Goal: Communication & Community: Answer question/provide support

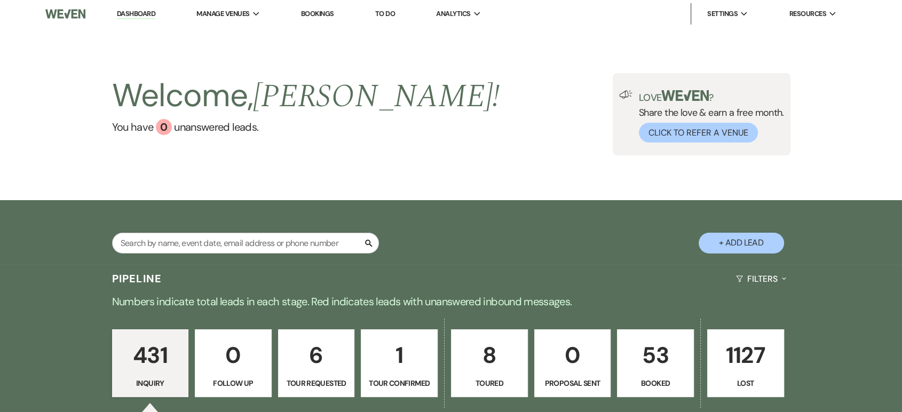
click at [649, 362] on p "53" at bounding box center [655, 355] width 63 height 36
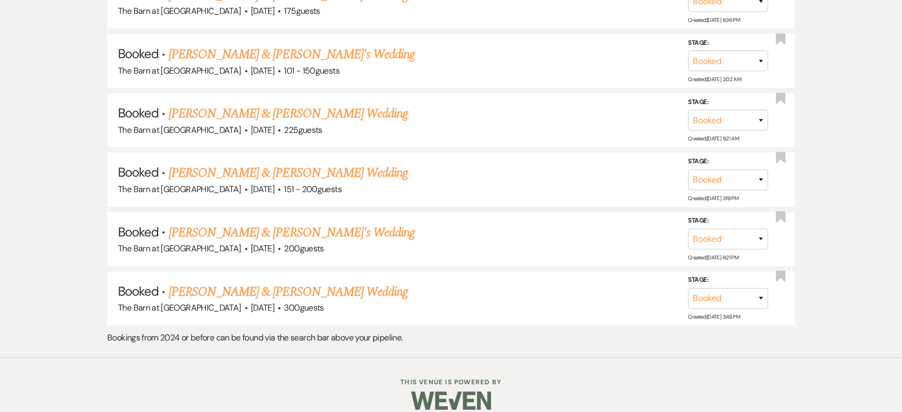
scroll to position [2661, 0]
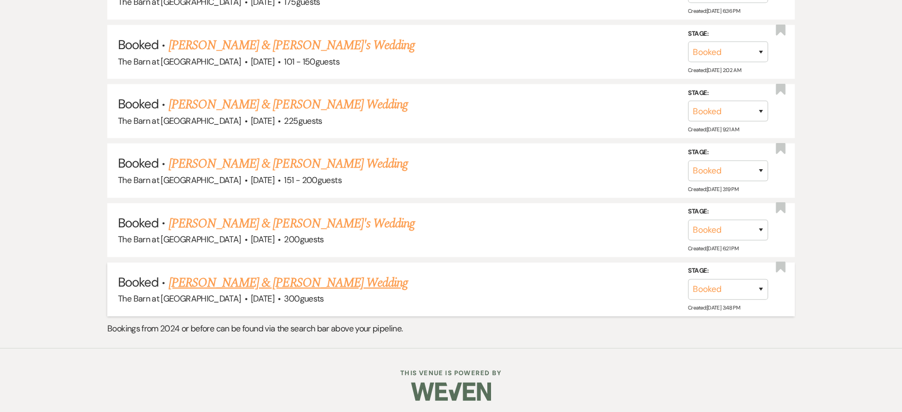
click at [259, 277] on link "[PERSON_NAME] & [PERSON_NAME] Wedding" at bounding box center [288, 282] width 239 height 19
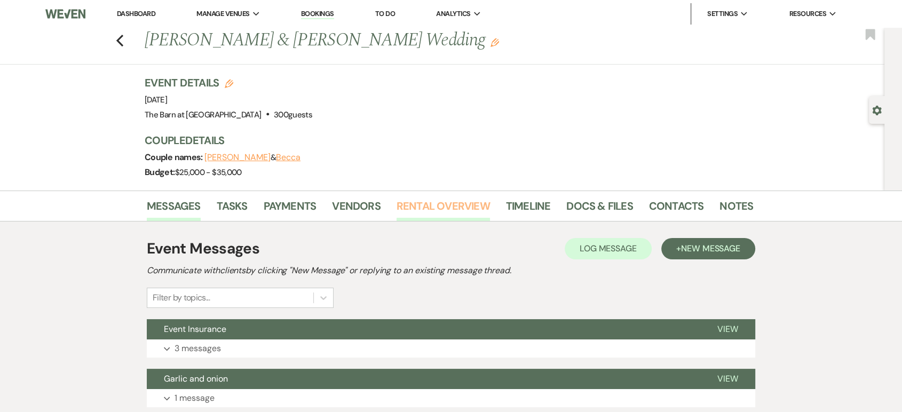
click at [477, 207] on link "Rental Overview" at bounding box center [443, 209] width 93 height 23
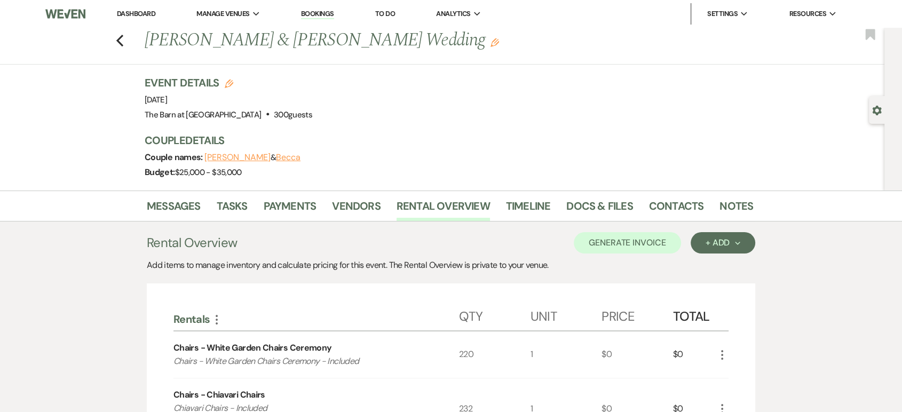
click at [122, 41] on use "button" at bounding box center [119, 41] width 7 height 12
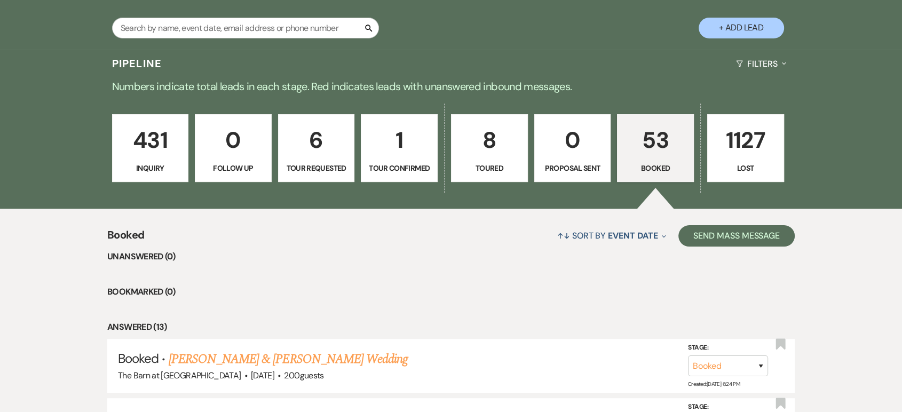
scroll to position [474, 0]
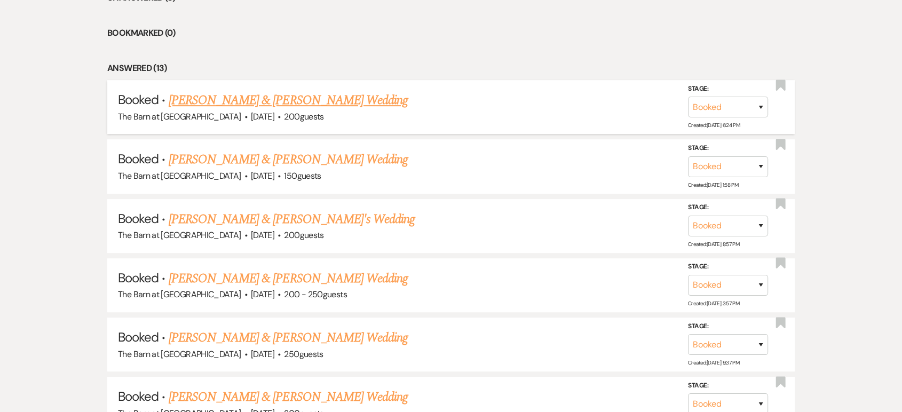
click at [284, 101] on link "[PERSON_NAME] & [PERSON_NAME] Wedding" at bounding box center [288, 100] width 239 height 19
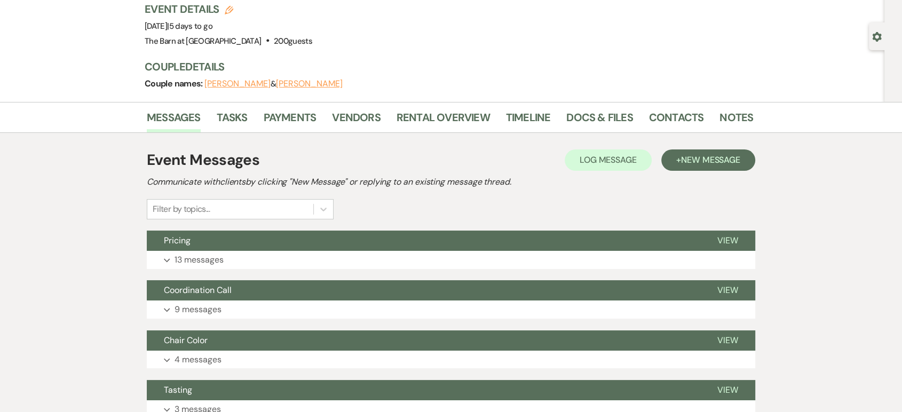
scroll to position [178, 0]
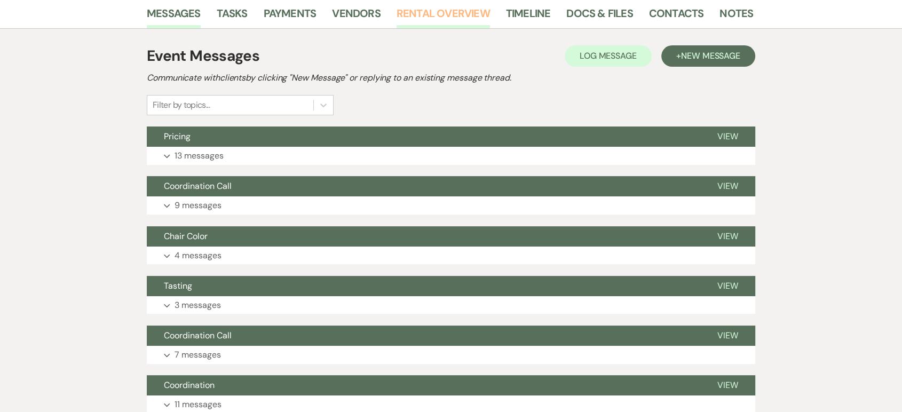
click at [448, 13] on link "Rental Overview" at bounding box center [443, 16] width 93 height 23
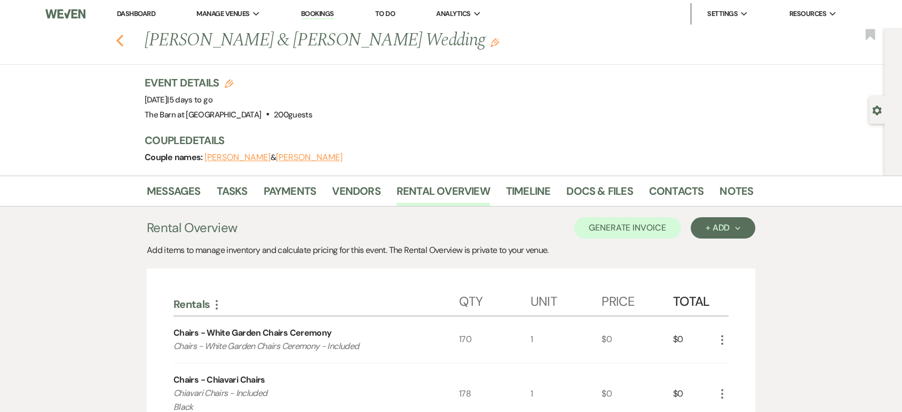
click at [121, 42] on icon "Previous" at bounding box center [120, 40] width 8 height 13
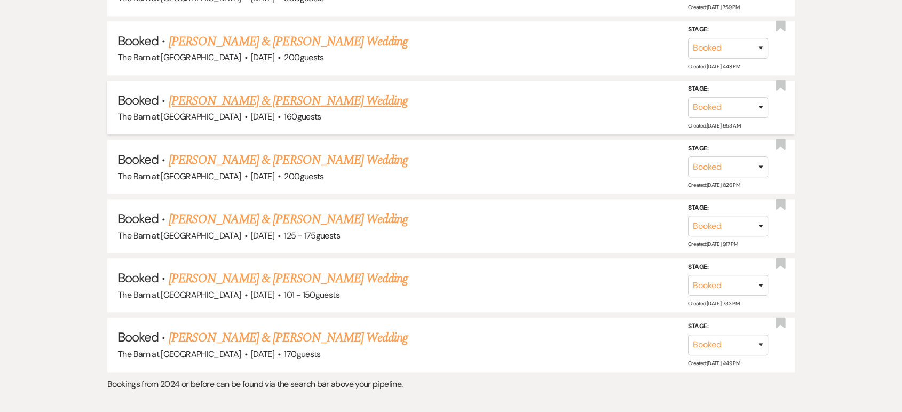
scroll to position [1008, 0]
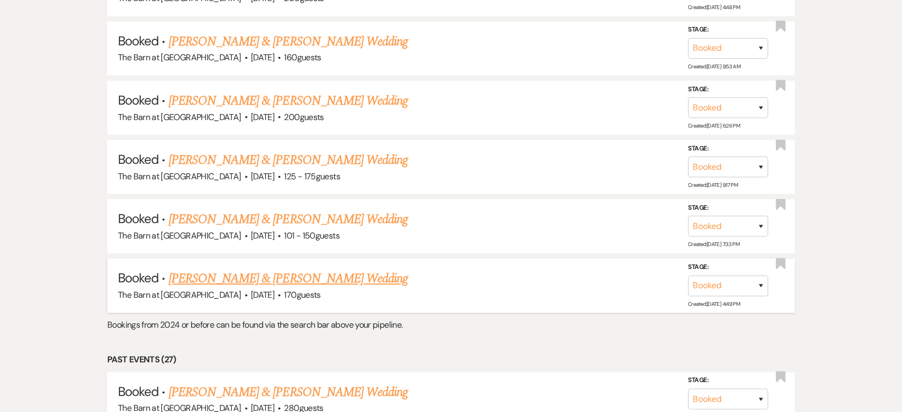
click at [294, 272] on link "[PERSON_NAME] & [PERSON_NAME] Wedding" at bounding box center [288, 278] width 239 height 19
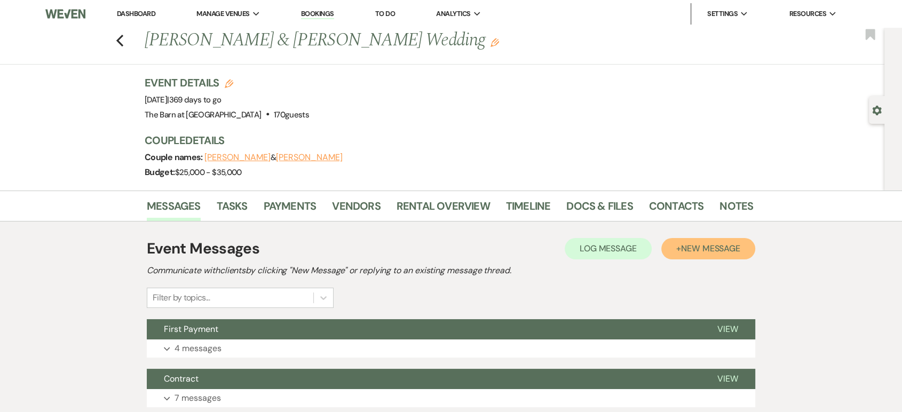
click at [734, 255] on button "+ New Message" at bounding box center [708, 248] width 94 height 21
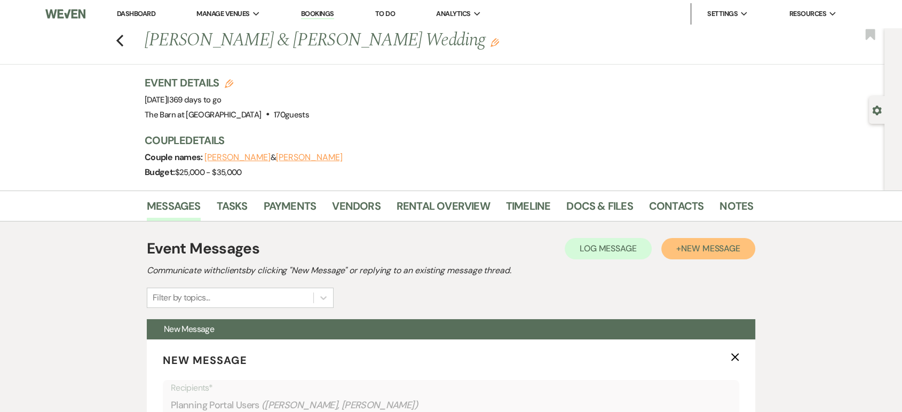
scroll to position [356, 0]
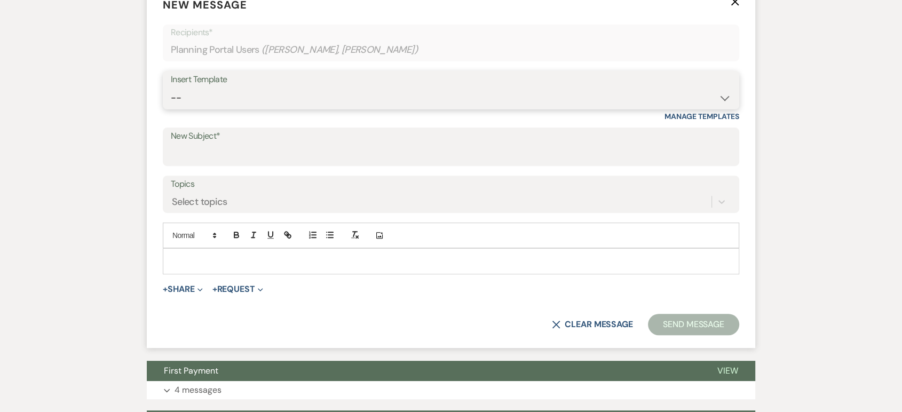
click at [343, 89] on select "-- Weven Planning Portal Introduction (Booked Events) Follow Up Not Available 2…" at bounding box center [451, 98] width 561 height 21
select select "5860"
click at [171, 88] on select "-- Weven Planning Portal Introduction (Booked Events) Follow Up Not Available 2…" at bounding box center [451, 98] width 561 height 21
type input "Coordinator Assignment & Introduction"
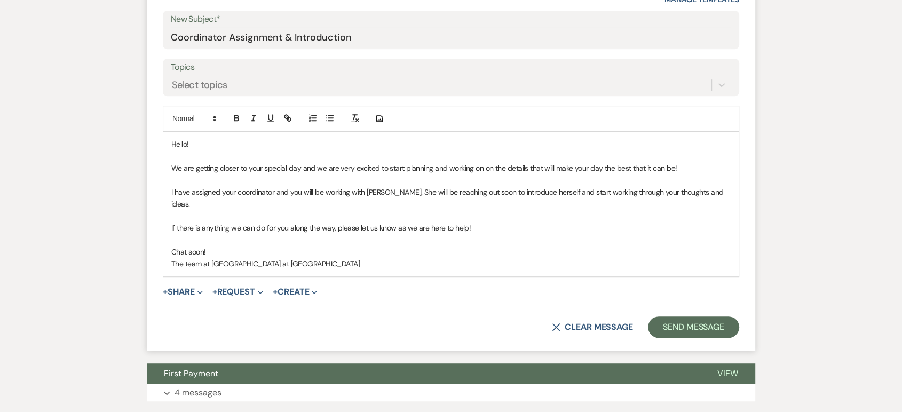
scroll to position [474, 0]
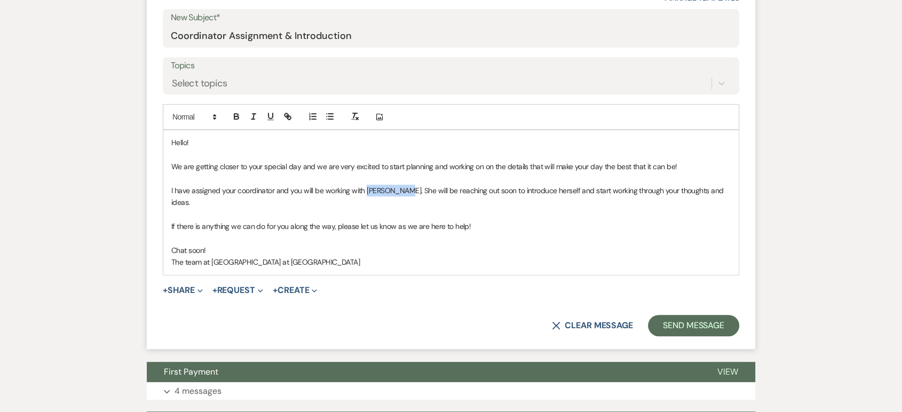
drag, startPoint x: 401, startPoint y: 192, endPoint x: 367, endPoint y: 190, distance: 34.2
click at [367, 190] on p "I have assigned your coordinator and you will be working with [PERSON_NAME]. Sh…" at bounding box center [451, 197] width 560 height 24
click at [683, 323] on button "Send Message" at bounding box center [693, 325] width 91 height 21
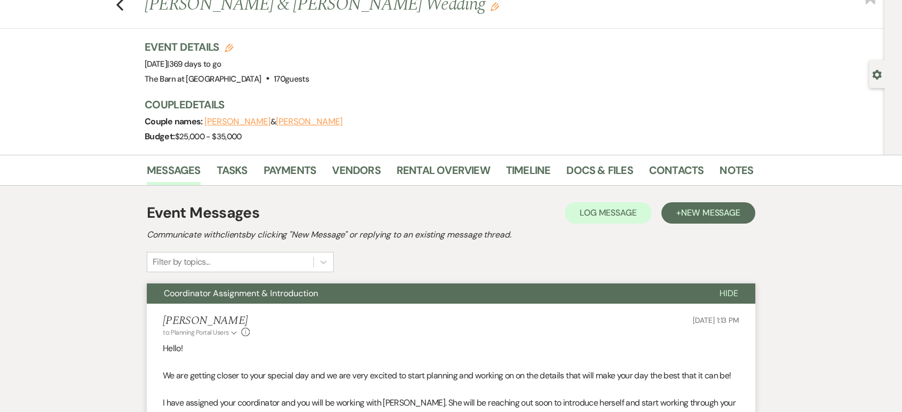
scroll to position [0, 0]
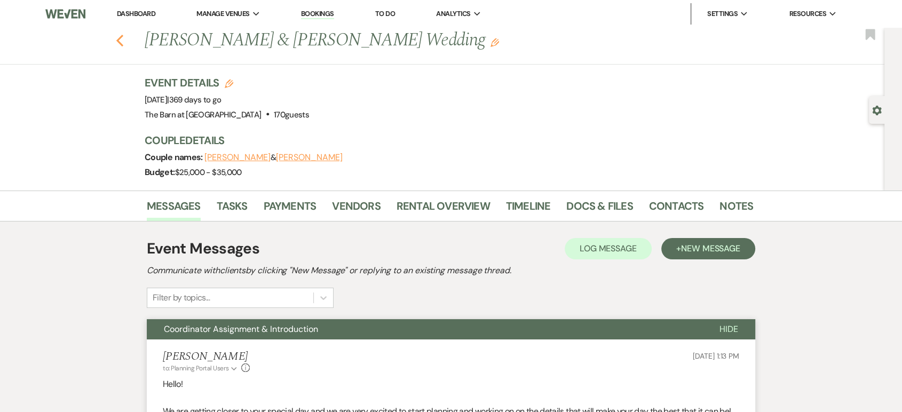
click at [124, 35] on icon "Previous" at bounding box center [120, 40] width 8 height 13
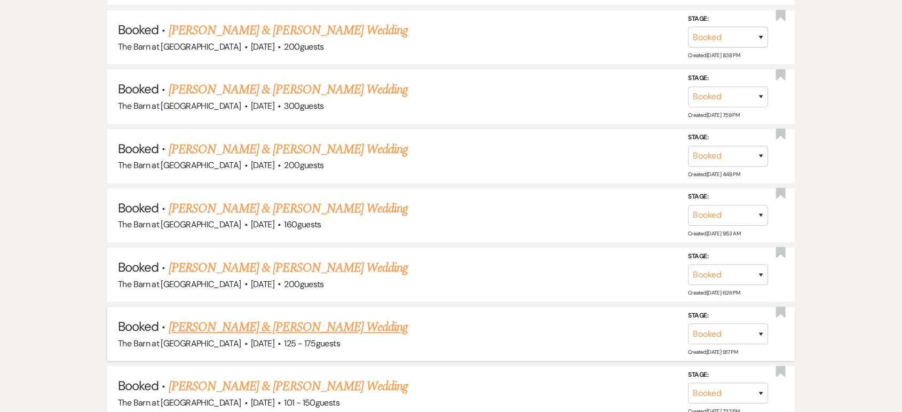
scroll to position [771, 0]
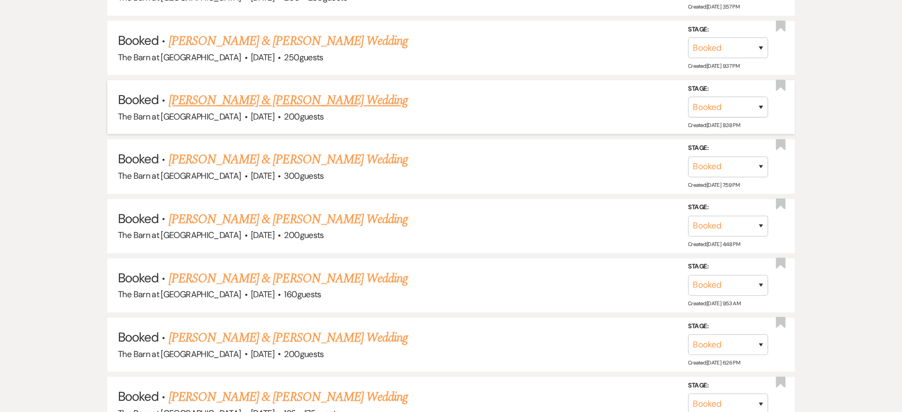
click at [332, 97] on link "[PERSON_NAME] & [PERSON_NAME] Wedding" at bounding box center [288, 100] width 239 height 19
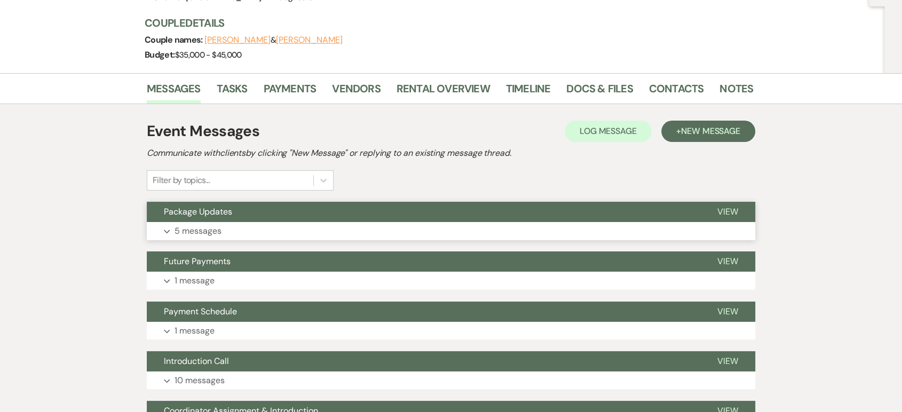
scroll to position [119, 0]
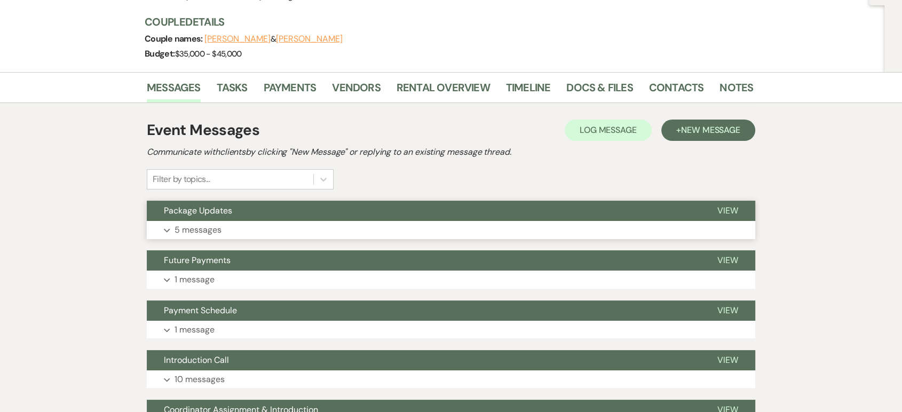
click at [341, 228] on button "Expand 5 messages" at bounding box center [451, 230] width 609 height 18
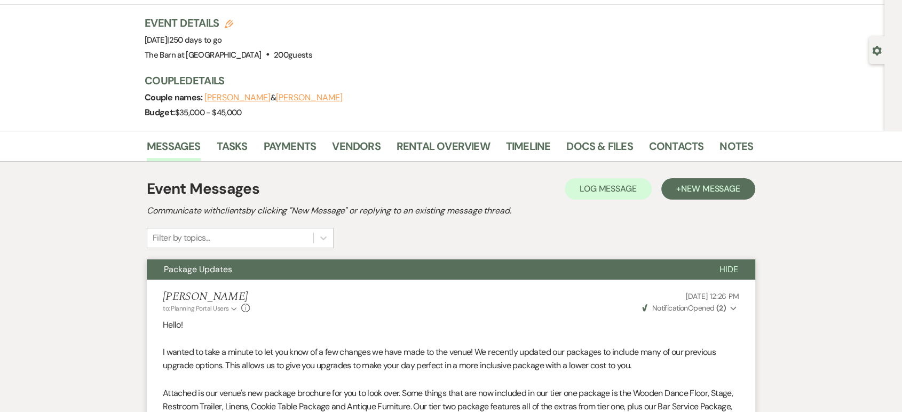
scroll to position [0, 0]
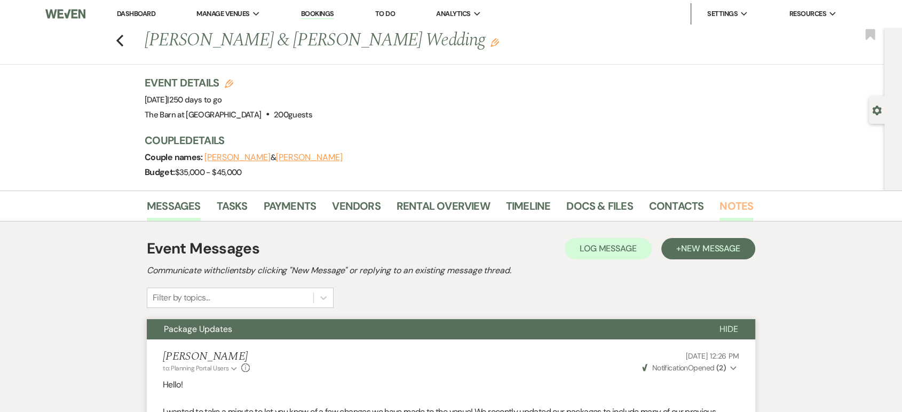
click at [736, 205] on link "Notes" at bounding box center [737, 209] width 34 height 23
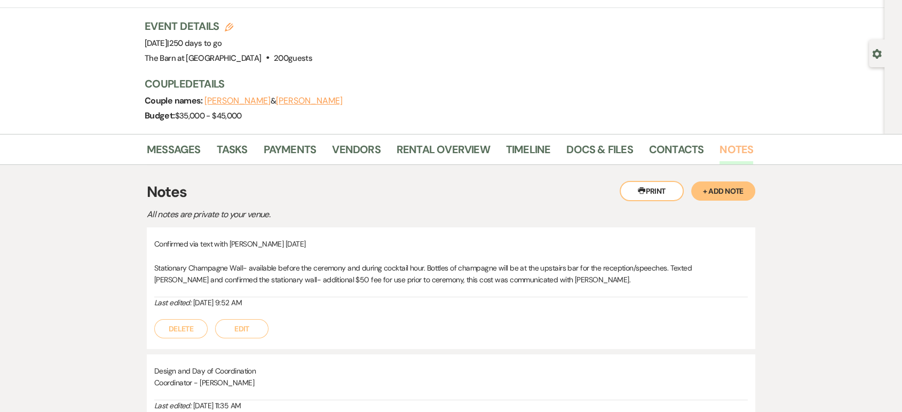
scroll to position [59, 0]
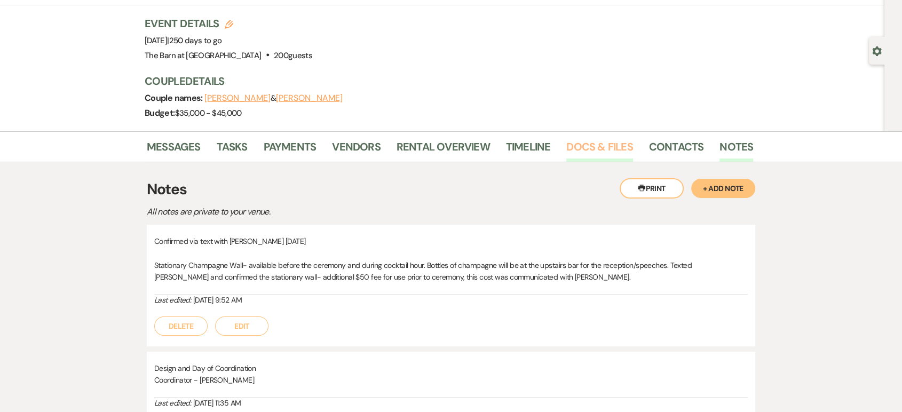
click at [581, 141] on link "Docs & Files" at bounding box center [599, 149] width 66 height 23
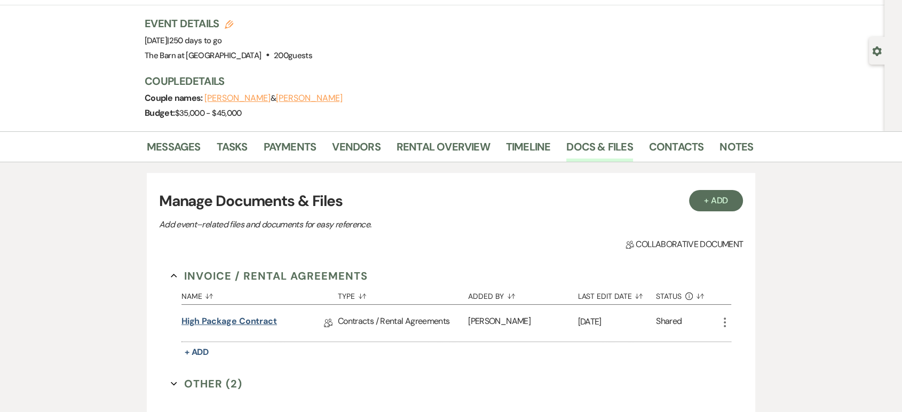
click at [225, 321] on link "High Package Contract" at bounding box center [230, 323] width 96 height 17
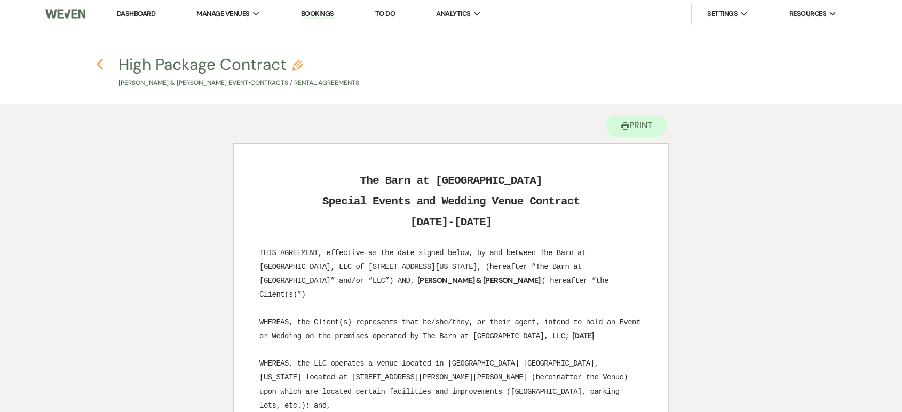
click at [99, 66] on icon "Previous" at bounding box center [100, 64] width 8 height 13
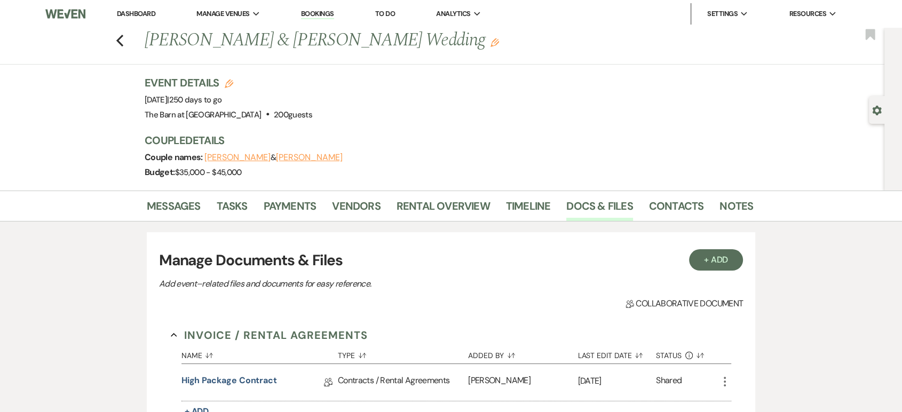
scroll to position [59, 0]
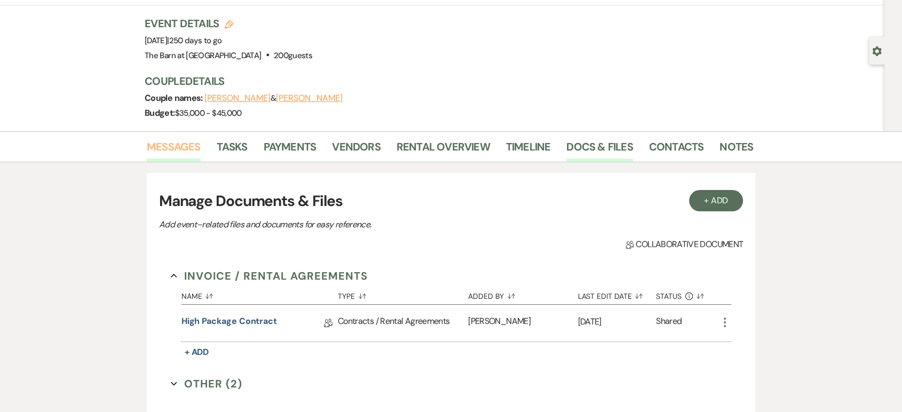
click at [182, 147] on link "Messages" at bounding box center [174, 149] width 54 height 23
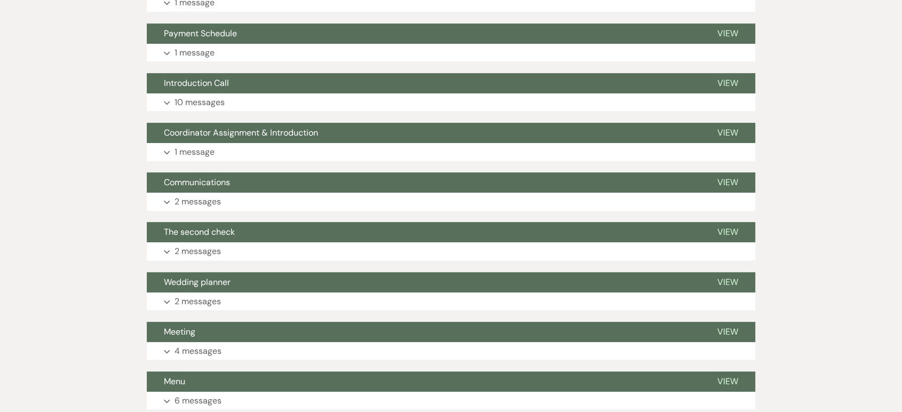
scroll to position [415, 0]
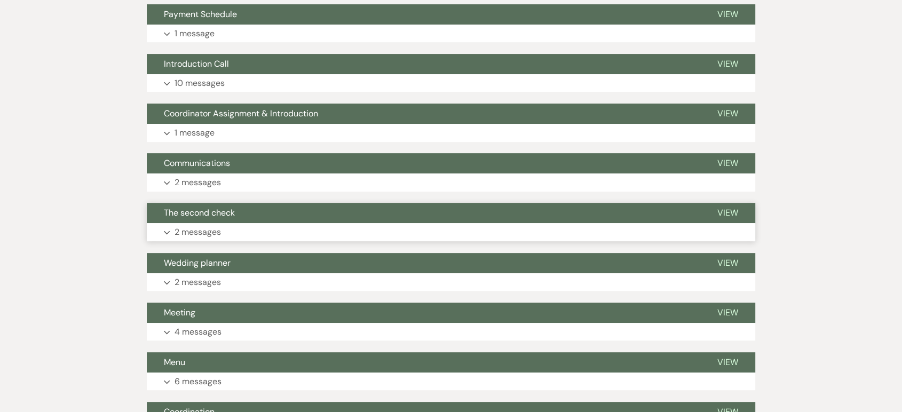
click at [428, 239] on button "Expand 2 messages" at bounding box center [451, 232] width 609 height 18
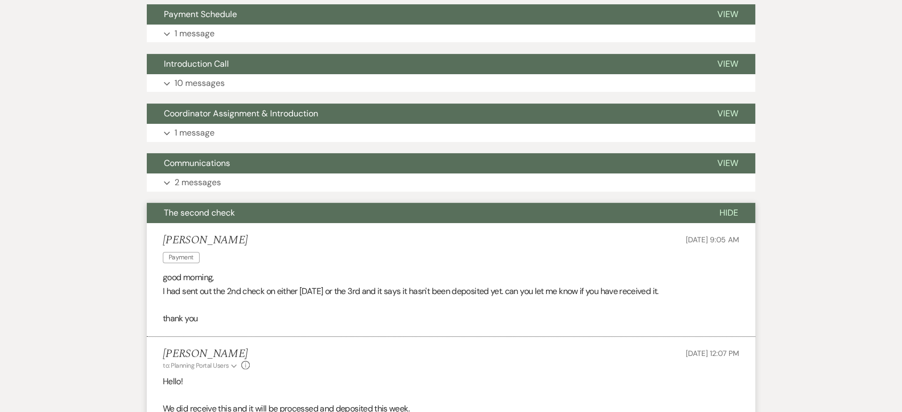
click at [428, 239] on div "[PERSON_NAME] Payment [DATE] 9:05 AM" at bounding box center [451, 250] width 577 height 33
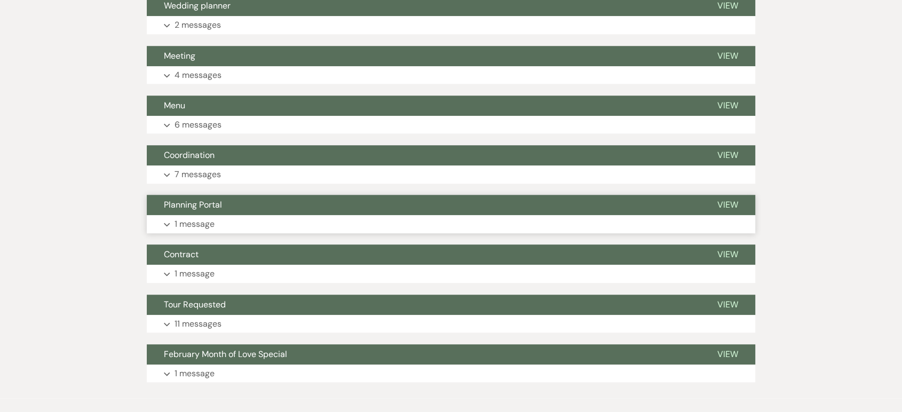
scroll to position [949, 0]
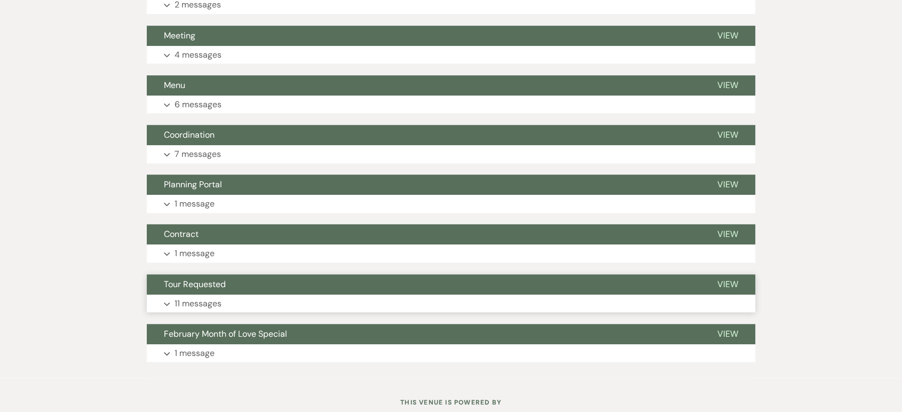
click at [256, 299] on button "Expand 11 messages" at bounding box center [451, 304] width 609 height 18
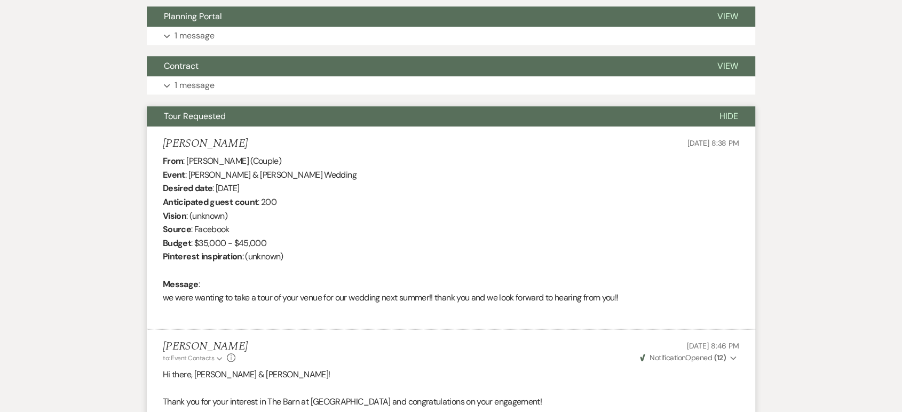
scroll to position [906, 0]
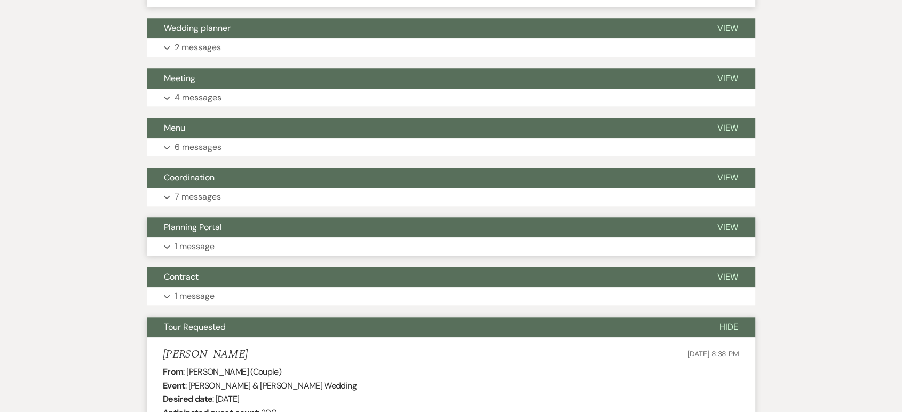
click at [220, 240] on button "Expand 1 message" at bounding box center [451, 247] width 609 height 18
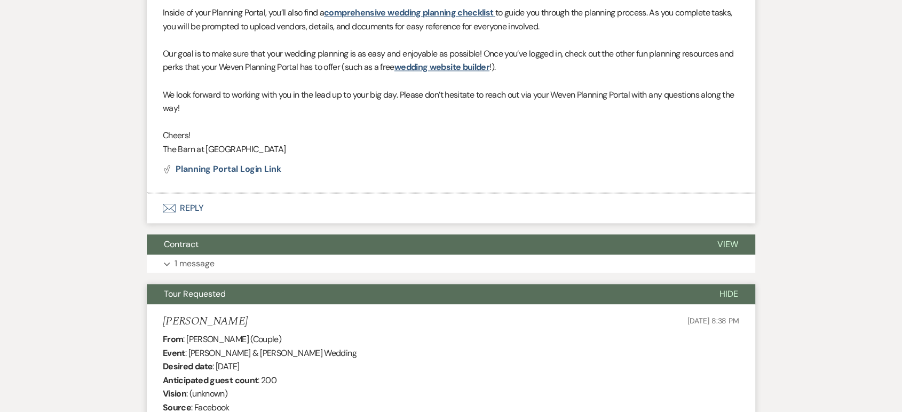
scroll to position [1262, 0]
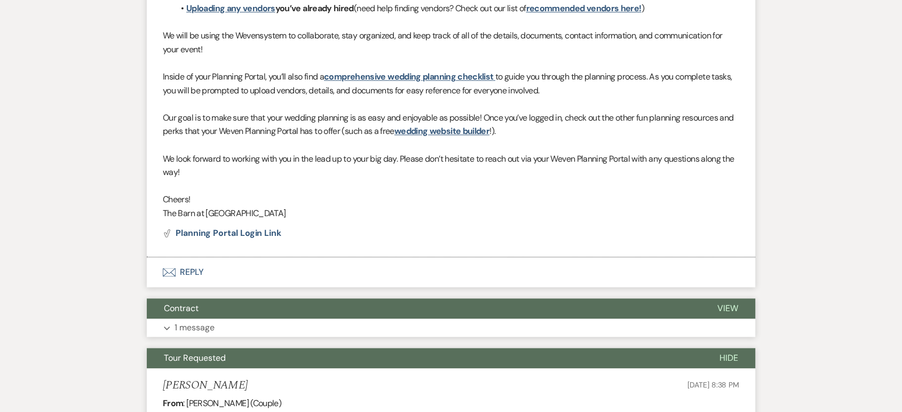
click at [204, 321] on p "1 message" at bounding box center [195, 328] width 40 height 14
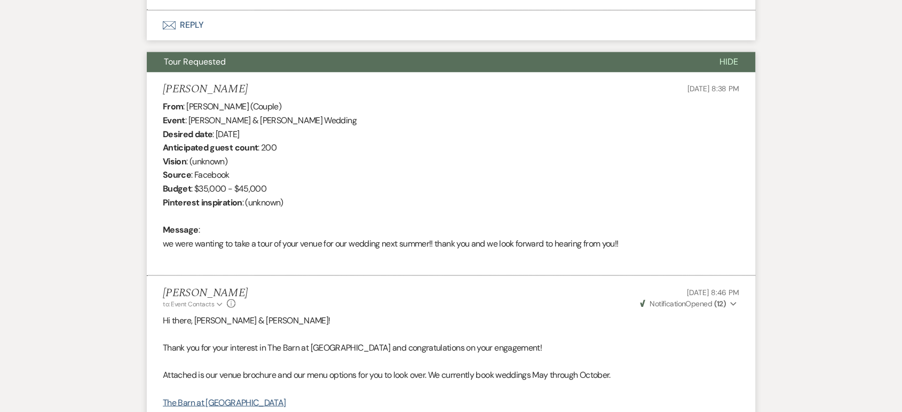
scroll to position [1974, 0]
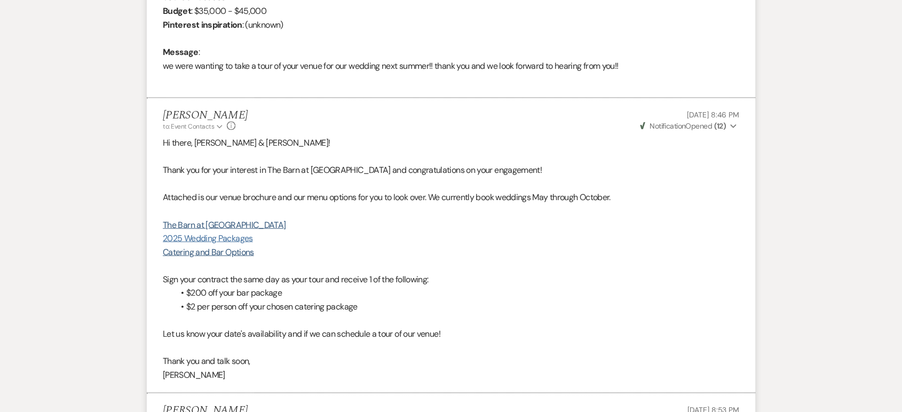
click at [232, 238] on link "2025 Wedding Packages" at bounding box center [208, 237] width 90 height 11
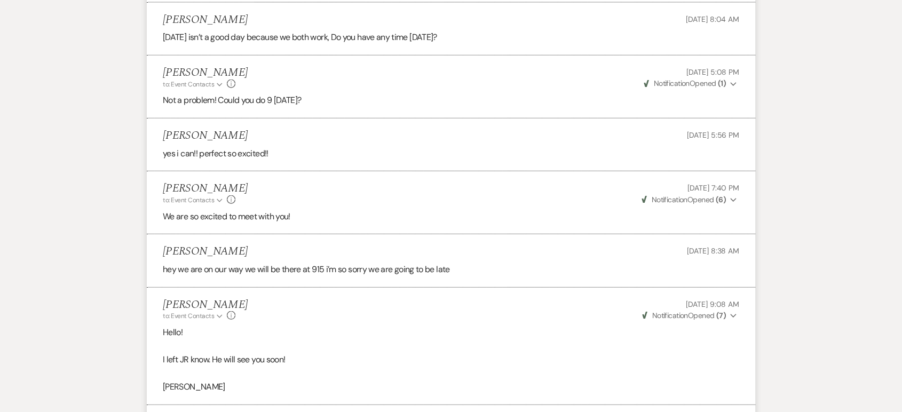
scroll to position [2717, 0]
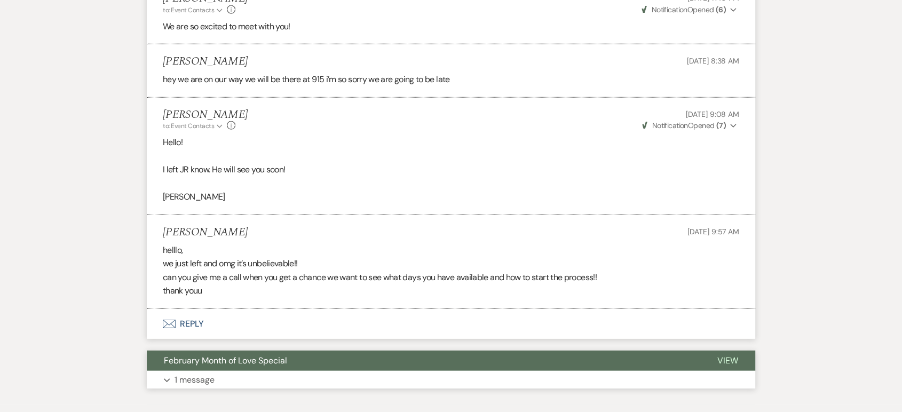
click at [278, 377] on button "Expand 1 message" at bounding box center [451, 380] width 609 height 18
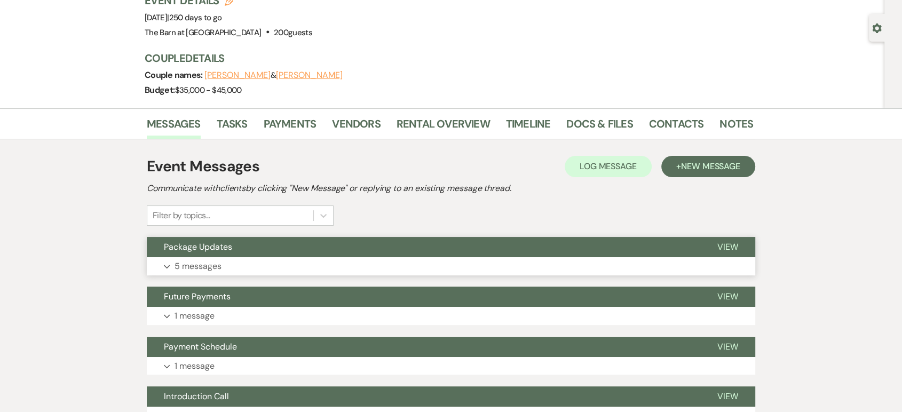
scroll to position [0, 0]
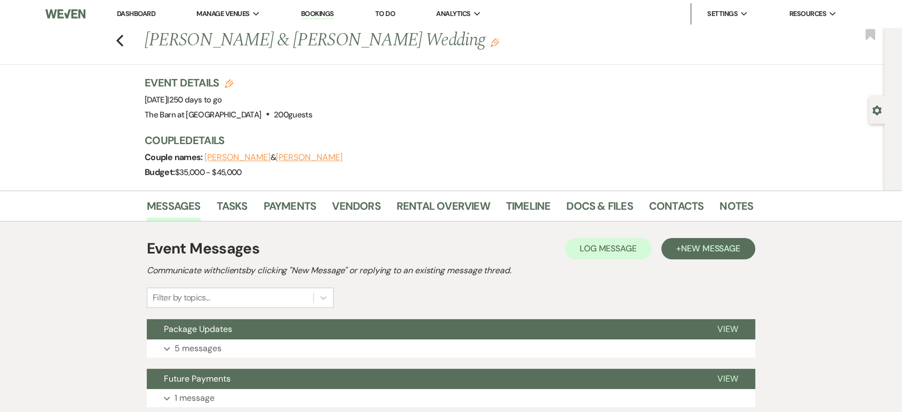
click at [525, 92] on div "Event Details Edit Event Date: [DATE] | 250 days to go Venue: [GEOGRAPHIC_DATA]…" at bounding box center [444, 98] width 598 height 47
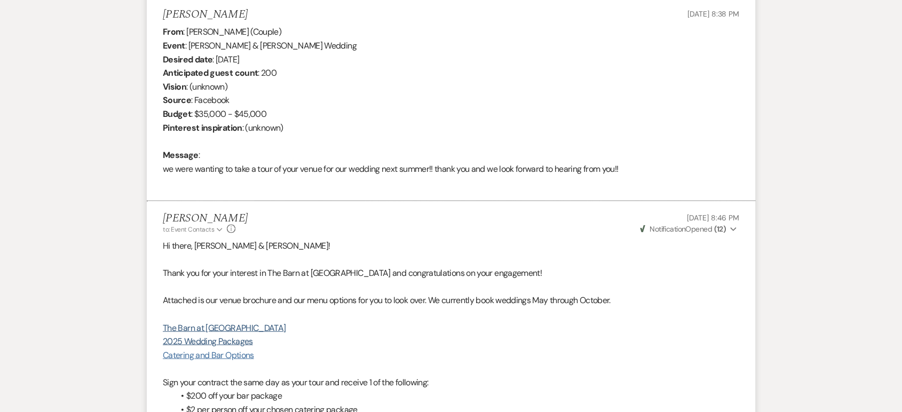
scroll to position [1898, 0]
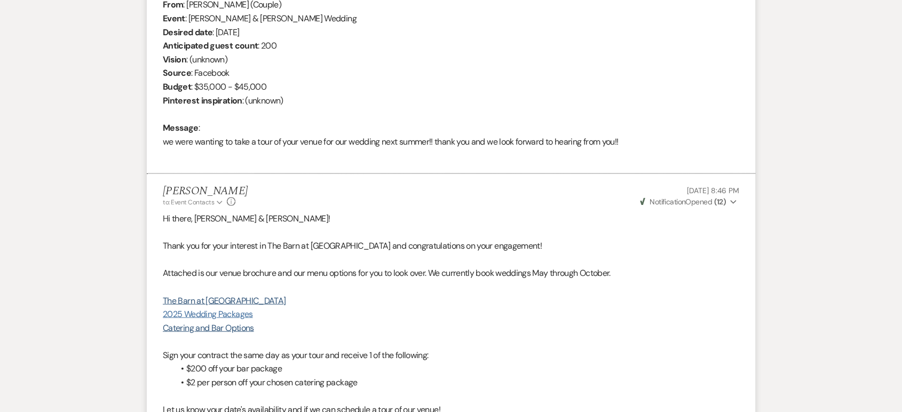
click at [225, 310] on link "2025 Wedding Packages" at bounding box center [208, 313] width 90 height 11
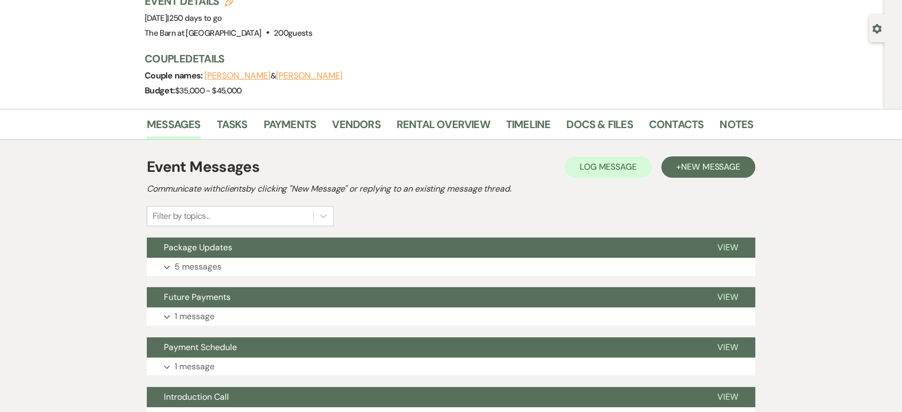
scroll to position [0, 0]
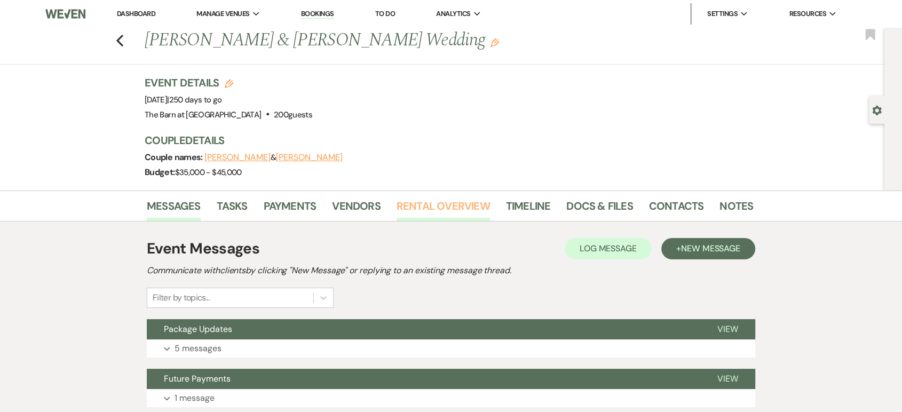
click at [459, 200] on link "Rental Overview" at bounding box center [443, 209] width 93 height 23
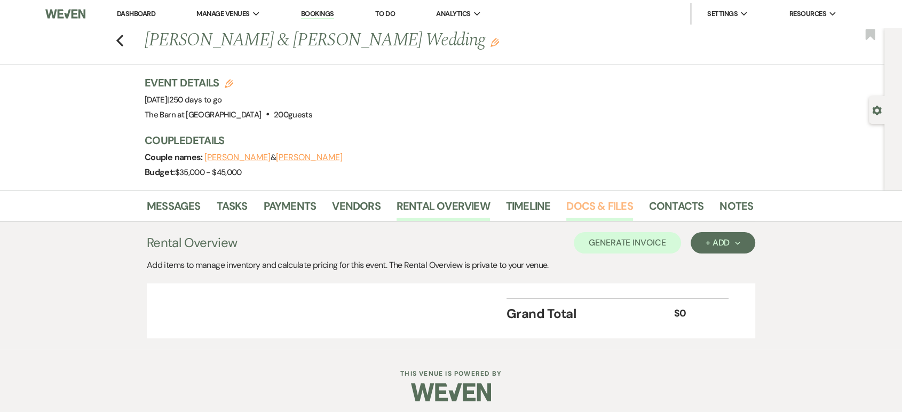
click at [579, 198] on link "Docs & Files" at bounding box center [599, 209] width 66 height 23
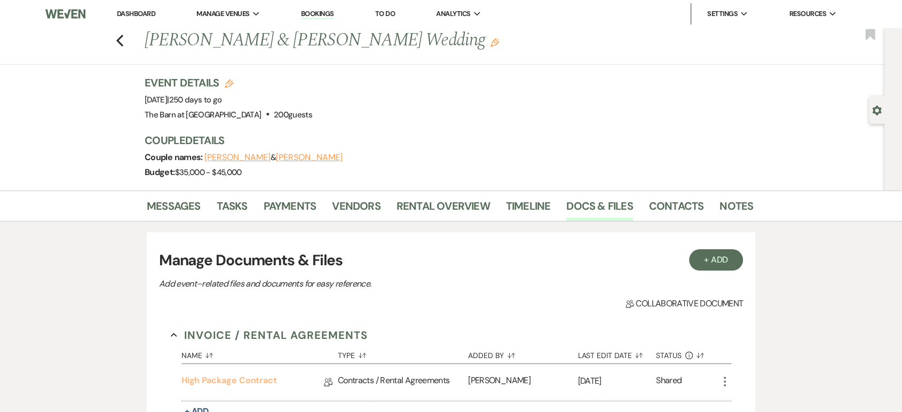
click at [271, 374] on link "High Package Contract" at bounding box center [230, 382] width 96 height 17
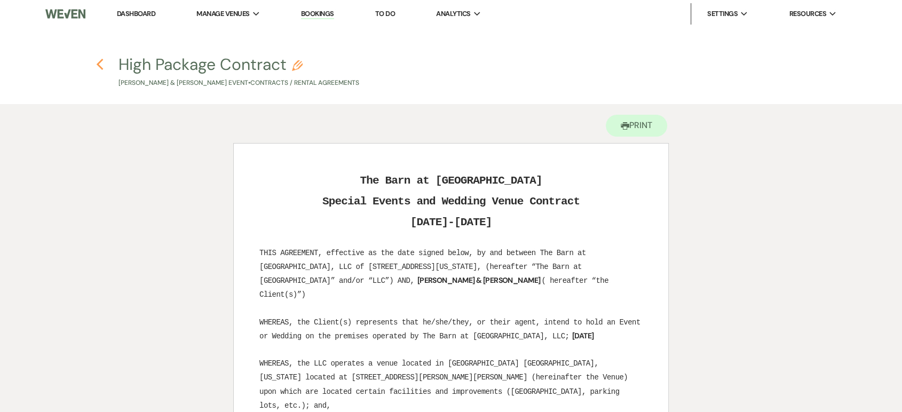
click at [100, 64] on icon "Previous" at bounding box center [100, 64] width 8 height 13
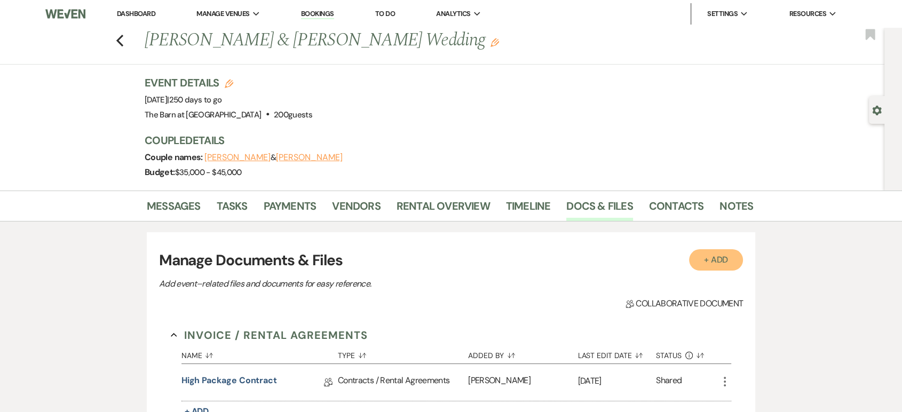
click at [713, 255] on button "+ Add" at bounding box center [716, 259] width 54 height 21
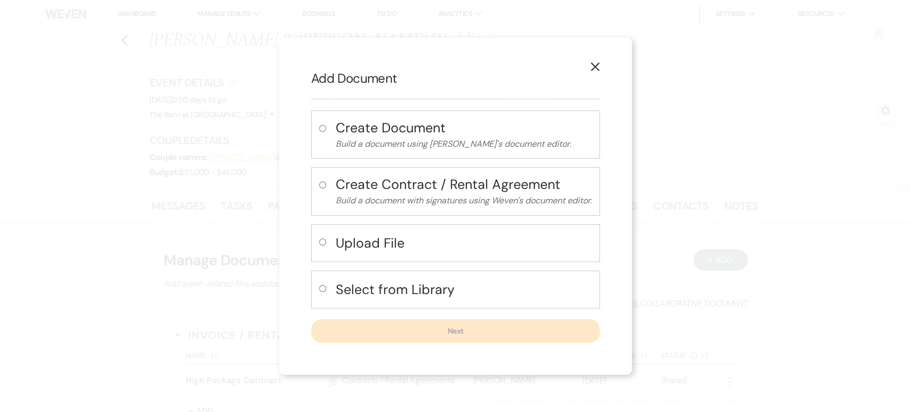
click at [364, 281] on h4 "Select from Library" at bounding box center [464, 289] width 256 height 19
radio input "true"
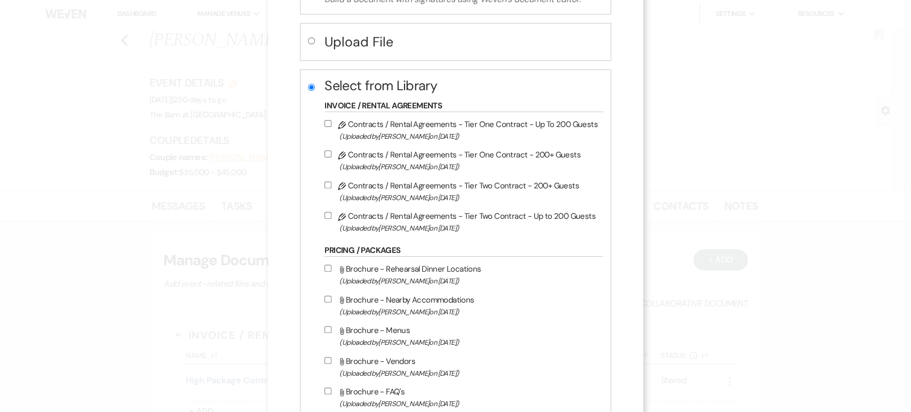
scroll to position [178, 0]
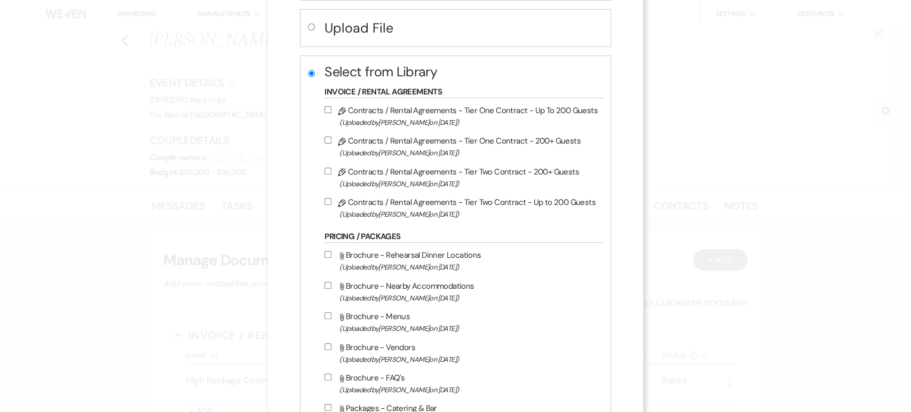
click at [325, 201] on input "Pencil Contracts / Rental Agreements - Tier Two Contract - Up to 200 Guests (Up…" at bounding box center [328, 201] width 7 height 7
checkbox input "true"
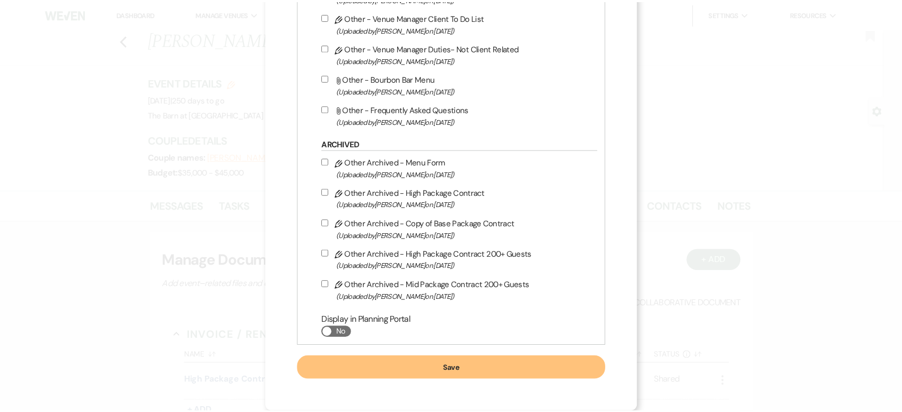
scroll to position [867, 0]
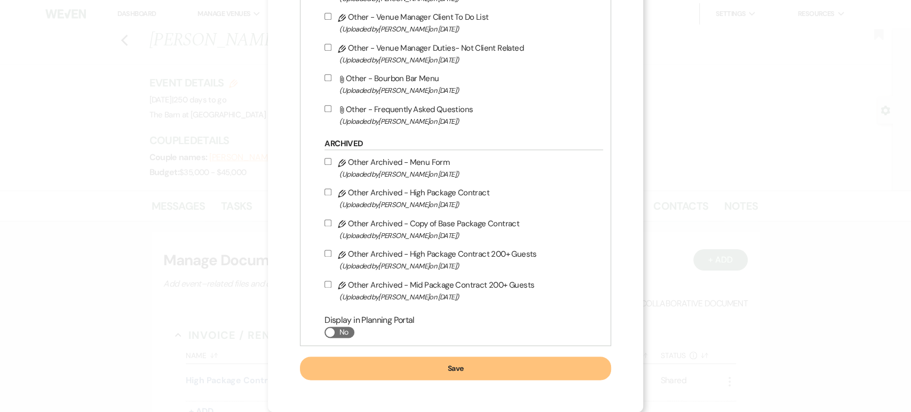
click at [487, 374] on button "Save" at bounding box center [455, 368] width 311 height 23
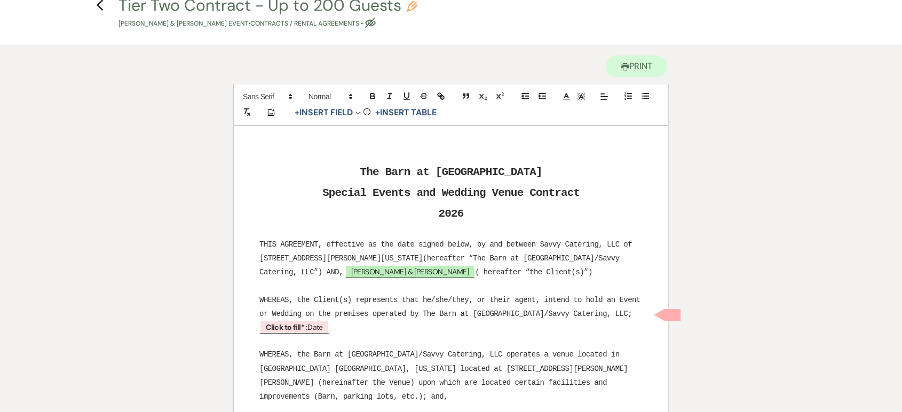
scroll to position [178, 0]
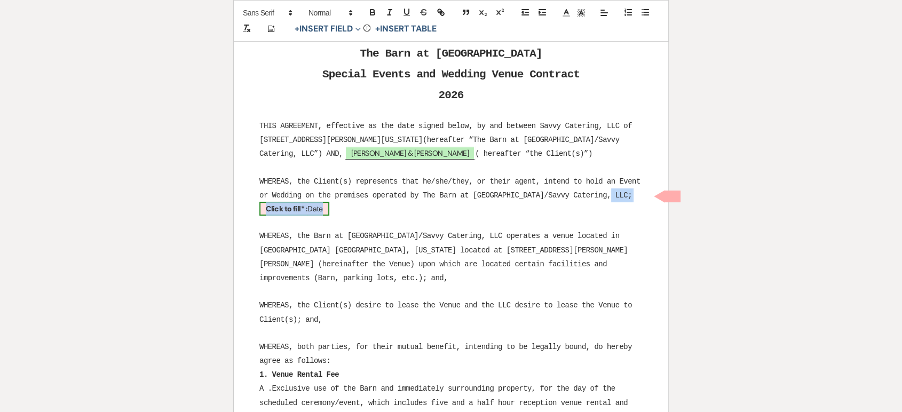
click at [308, 204] on b "Click to fill* :" at bounding box center [287, 209] width 42 height 10
select select "owner"
select select "Date"
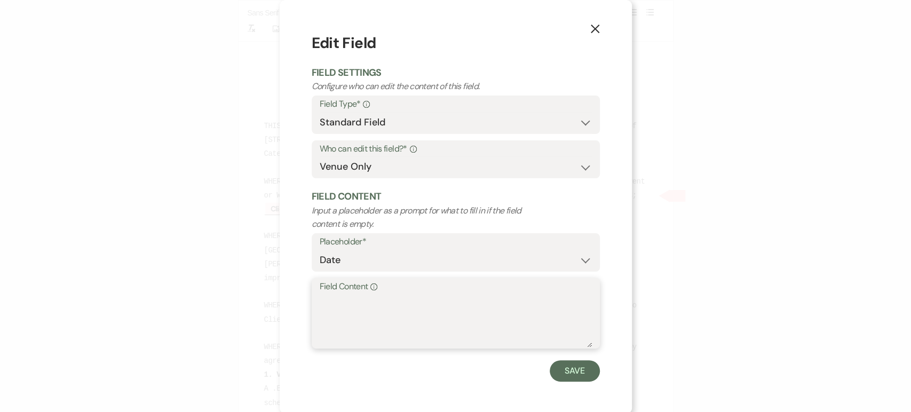
click at [391, 317] on textarea "Field Content Info" at bounding box center [456, 320] width 272 height 53
type textarea "[DATE]"
click at [576, 376] on button "Save" at bounding box center [575, 370] width 50 height 21
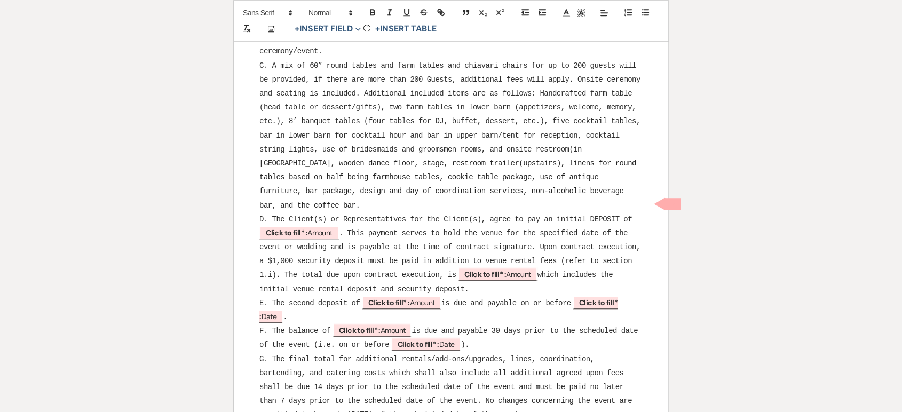
scroll to position [771, 0]
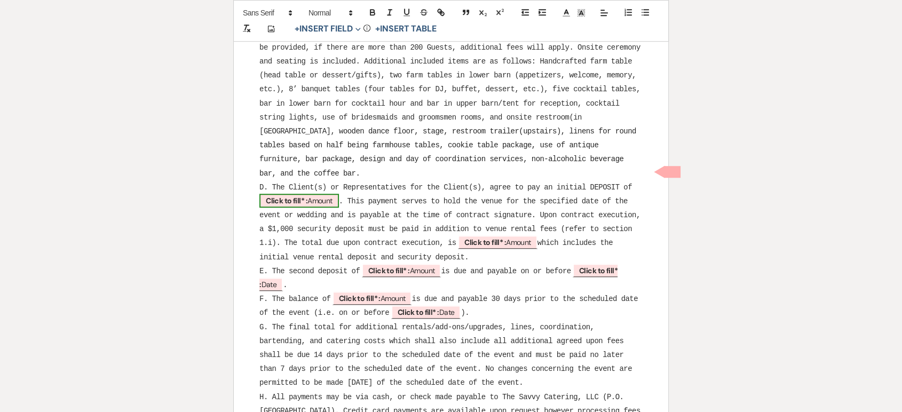
click at [299, 196] on b "Click to fill* :" at bounding box center [287, 201] width 42 height 10
select select "owner"
select select "Amount"
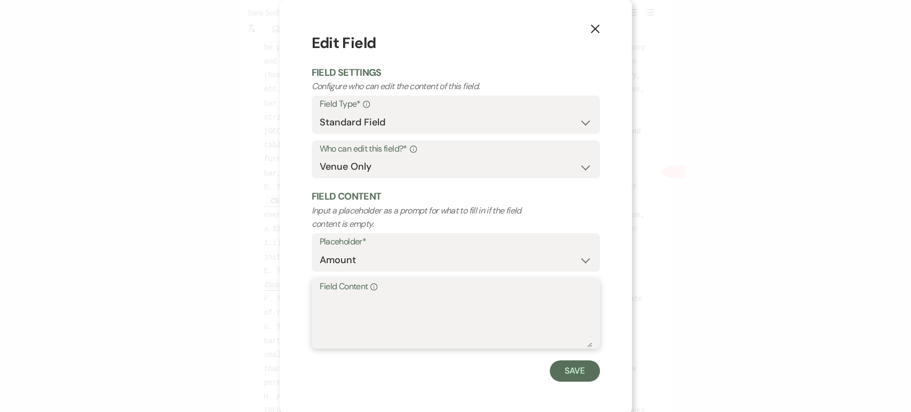
click at [345, 306] on textarea "Field Content Info" at bounding box center [456, 320] width 272 height 53
type textarea "$4,187.50"
click at [568, 372] on button "Save" at bounding box center [575, 370] width 50 height 21
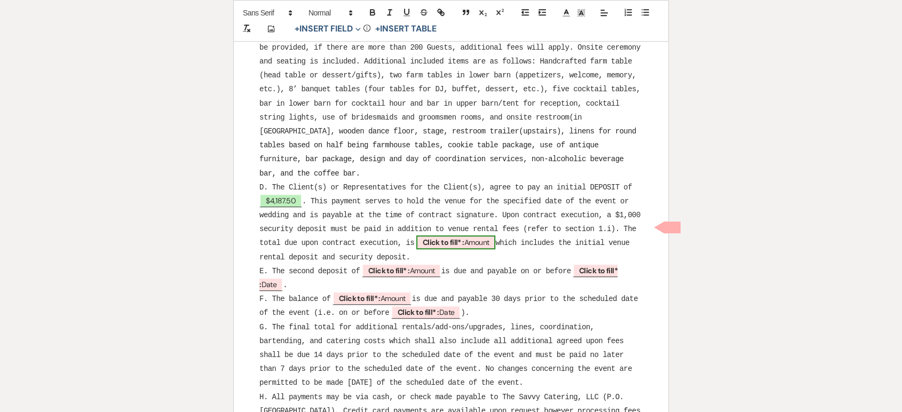
click at [476, 235] on span "Click to fill* : Amount" at bounding box center [456, 242] width 80 height 14
select select "owner"
select select "Amount"
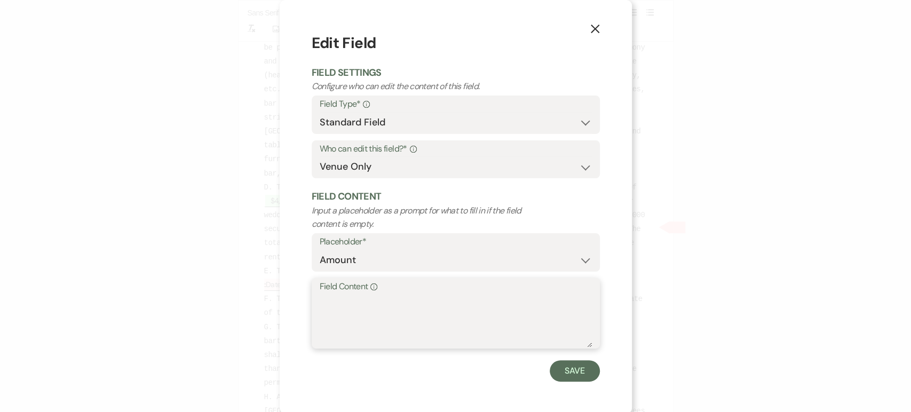
click at [320, 308] on textarea "Field Content Info" at bounding box center [456, 320] width 272 height 53
type textarea "$21,500.00"
click at [574, 372] on button "Save" at bounding box center [575, 370] width 50 height 21
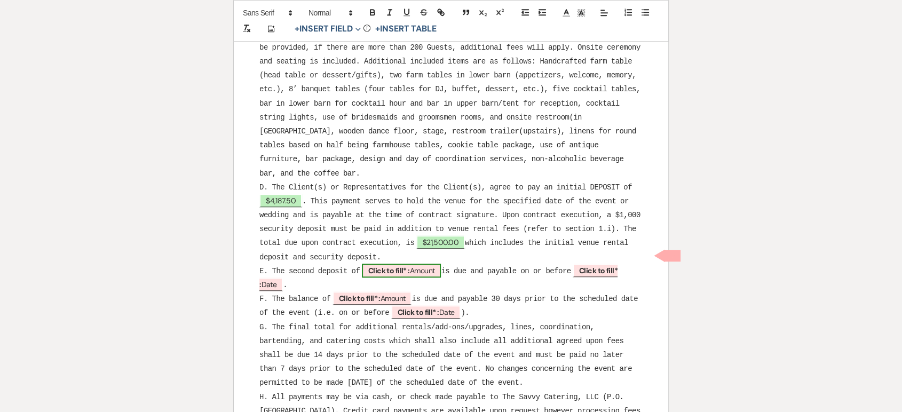
click at [419, 264] on span "Click to fill* : Amount" at bounding box center [402, 271] width 80 height 14
select select "owner"
select select "Amount"
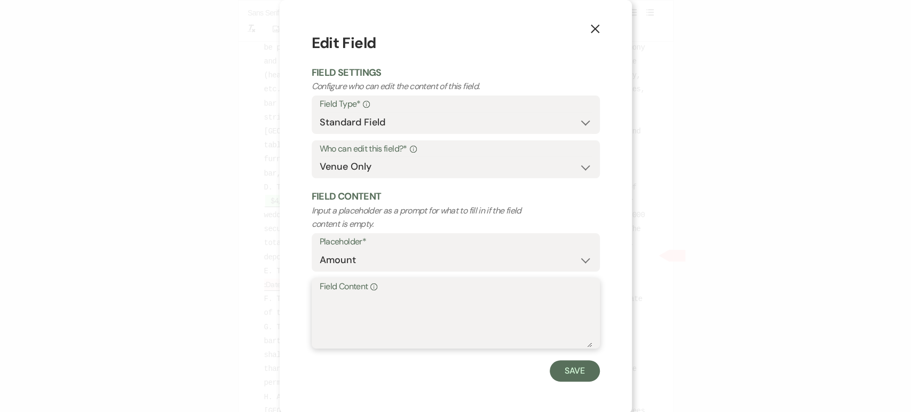
click at [389, 299] on textarea "Field Content Info" at bounding box center [456, 320] width 272 height 53
type textarea "$4,187.50"
click at [601, 379] on div "X Edit Field Field Settings Configure who can edit the content of this field. F…" at bounding box center [456, 207] width 352 height 414
click at [579, 375] on button "Save" at bounding box center [575, 370] width 50 height 21
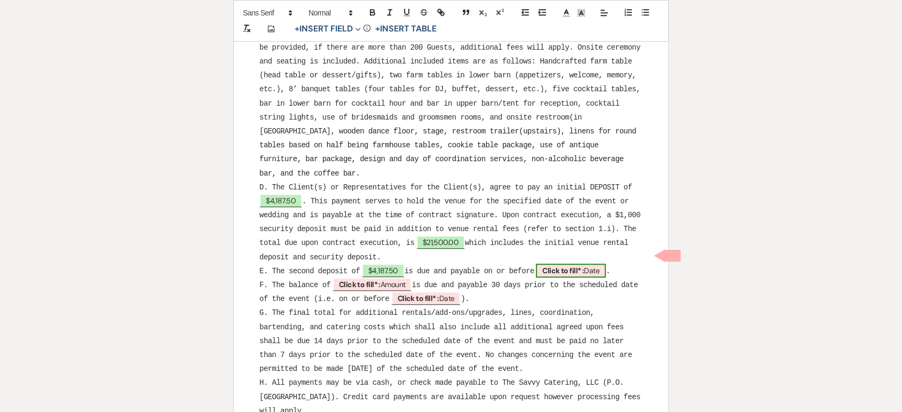
click at [584, 266] on b "Click to fill* :" at bounding box center [563, 271] width 42 height 10
select select "owner"
select select "Date"
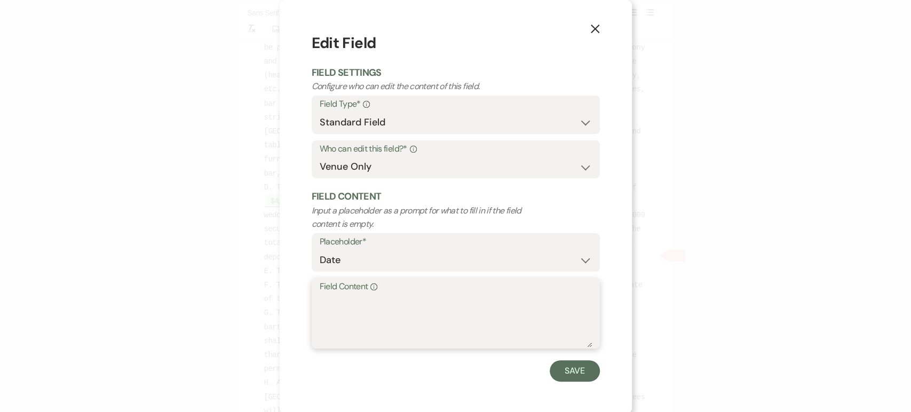
click at [478, 308] on textarea "Field Content Info" at bounding box center [456, 320] width 272 height 53
type textarea "[DATE]"
click at [571, 367] on button "Save" at bounding box center [575, 370] width 50 height 21
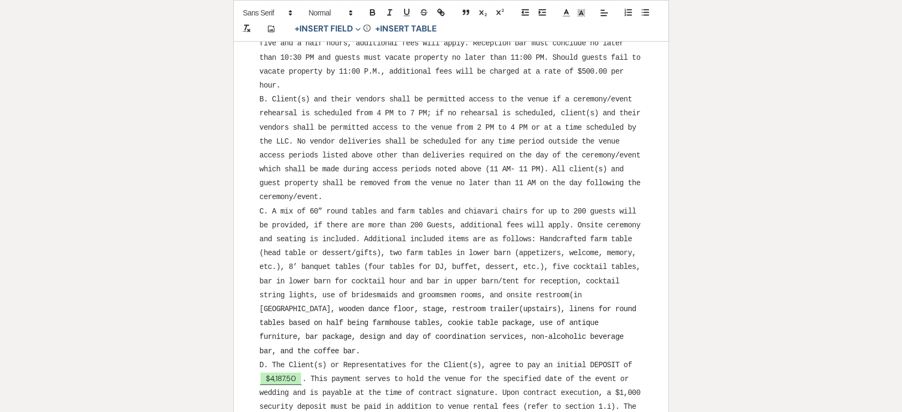
scroll to position [830, 0]
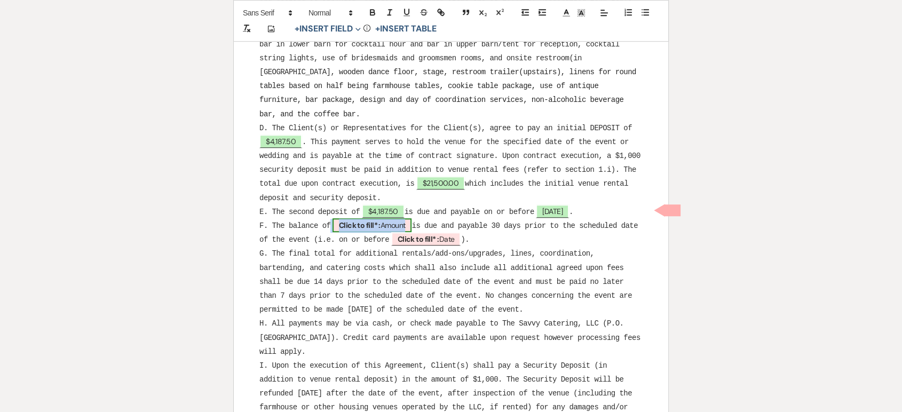
click at [400, 218] on span "Click to fill* : Amount" at bounding box center [373, 225] width 80 height 14
select select "owner"
select select "Amount"
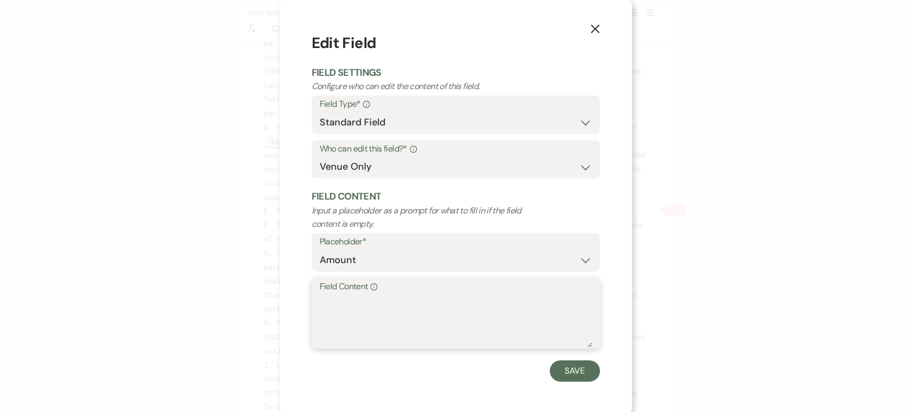
click at [390, 321] on textarea "Field Content Info" at bounding box center [456, 320] width 272 height 53
type textarea "$14,125.00"
click at [555, 373] on button "Save" at bounding box center [575, 370] width 50 height 21
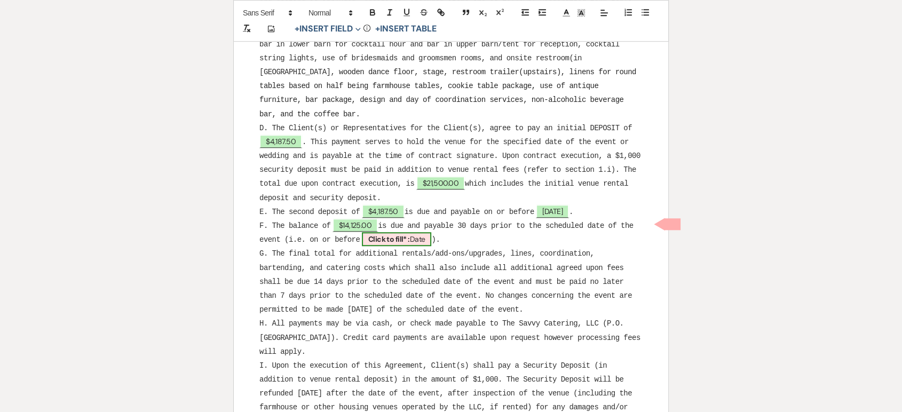
click at [410, 234] on b "Click to fill* :" at bounding box center [389, 239] width 42 height 10
select select "owner"
select select "Date"
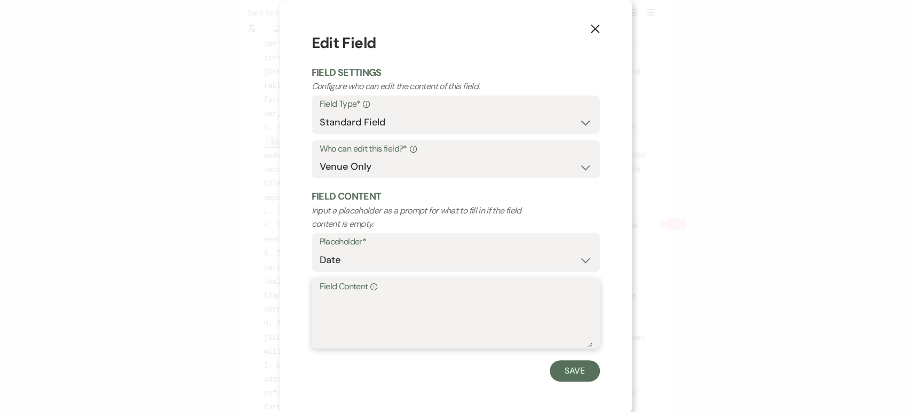
click at [461, 316] on textarea "Field Content Info" at bounding box center [456, 320] width 272 height 53
type textarea "[DATE]"
click at [577, 376] on button "Save" at bounding box center [575, 370] width 50 height 21
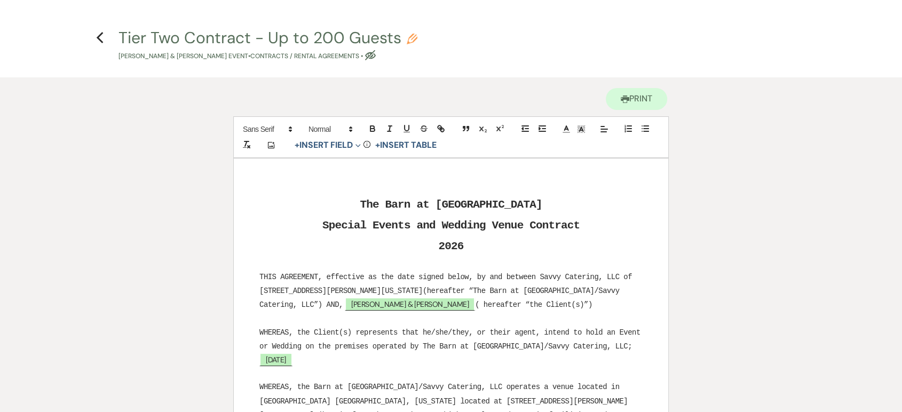
scroll to position [0, 0]
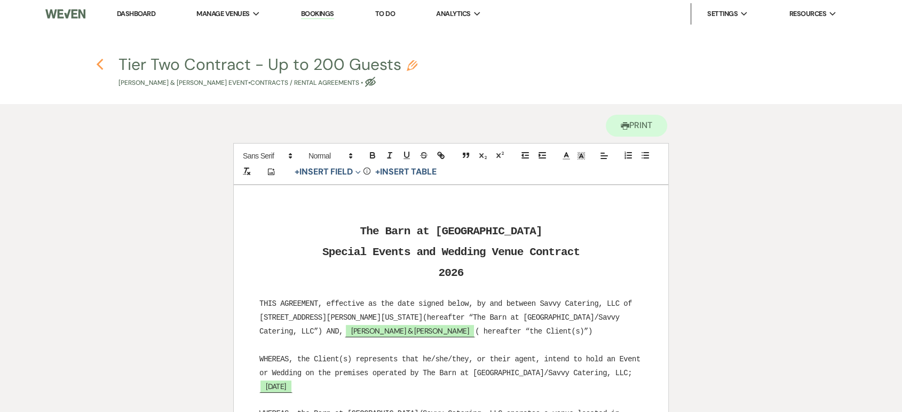
click at [102, 63] on icon "Previous" at bounding box center [100, 64] width 8 height 13
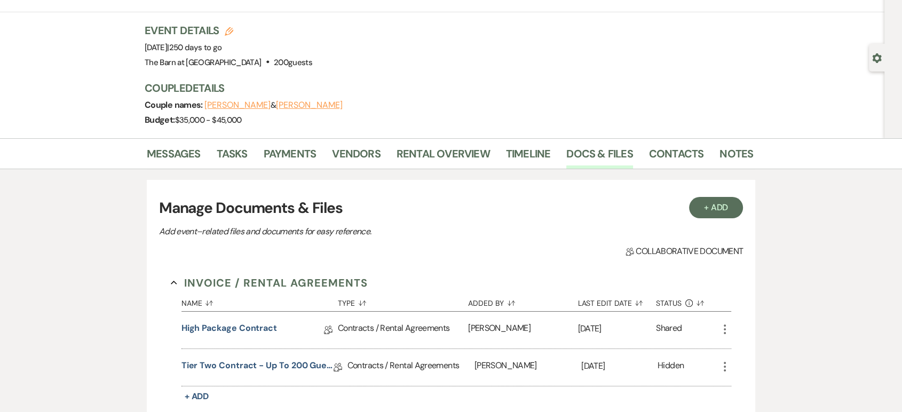
scroll to position [178, 0]
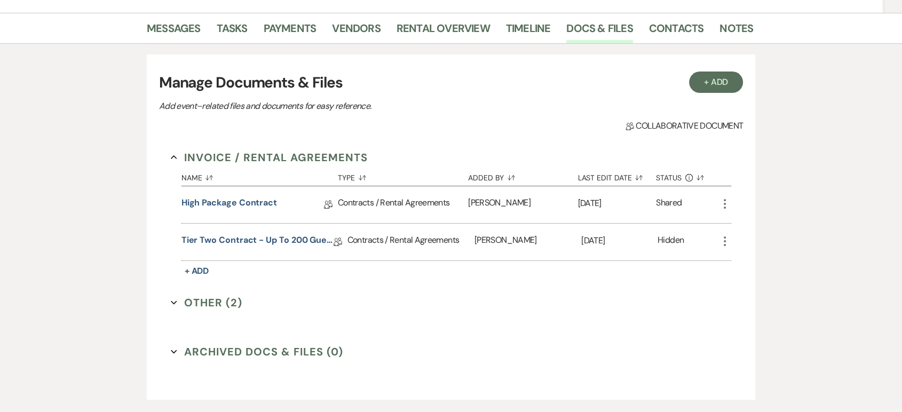
click at [727, 200] on icon "More" at bounding box center [725, 204] width 13 height 13
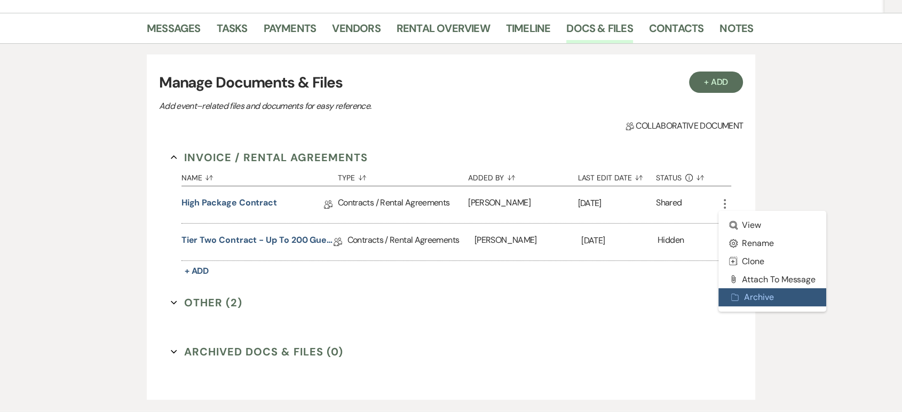
click at [747, 297] on button "Archive Archive" at bounding box center [773, 297] width 108 height 18
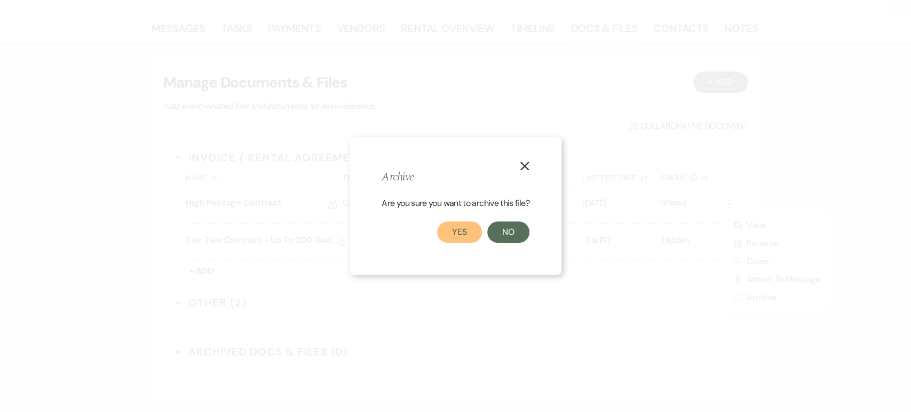
click at [461, 239] on button "Yes" at bounding box center [459, 232] width 45 height 21
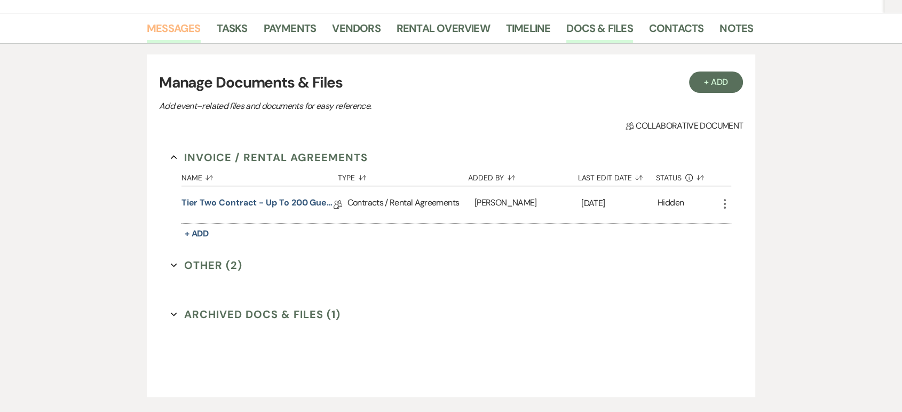
click at [200, 33] on link "Messages" at bounding box center [174, 31] width 54 height 23
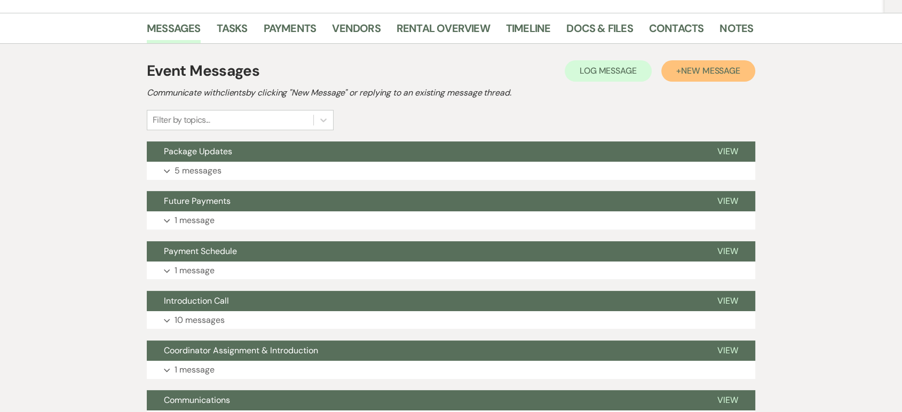
click at [715, 76] on button "+ New Message" at bounding box center [708, 70] width 94 height 21
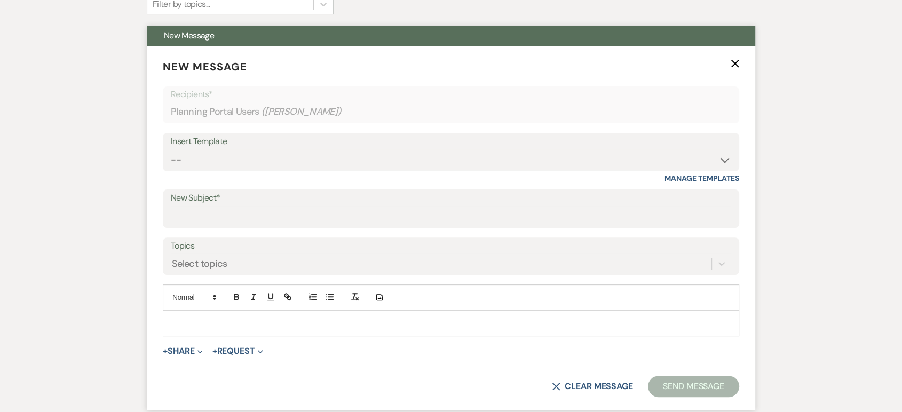
scroll to position [415, 0]
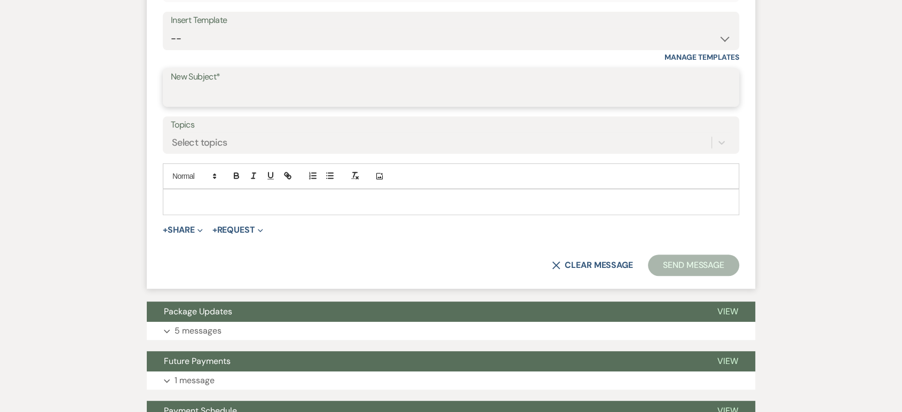
click at [293, 92] on input "New Subject*" at bounding box center [451, 95] width 561 height 21
type input "New Contract"
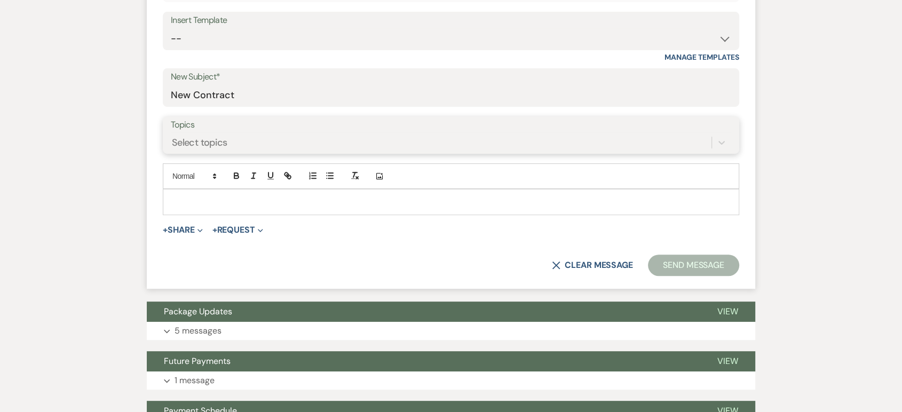
click at [265, 135] on div "Select topics" at bounding box center [441, 142] width 541 height 19
click at [247, 196] on p at bounding box center [451, 202] width 560 height 12
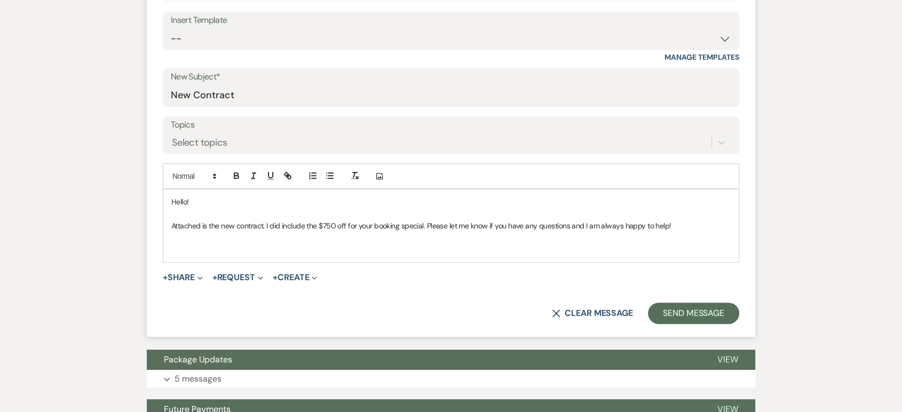
click at [172, 225] on p "Attached is the new contract. I did include the $750 off for your booking speci…" at bounding box center [451, 226] width 560 height 12
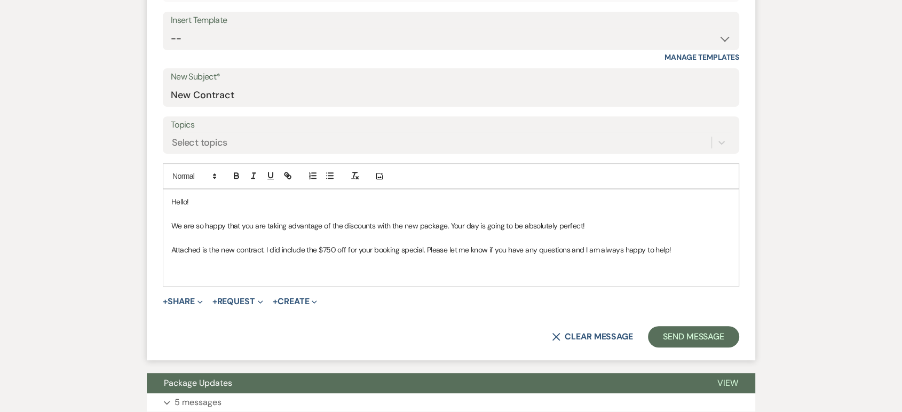
click at [680, 252] on p "Attached is the new contract. I did include the $750 off for your booking speci…" at bounding box center [451, 250] width 560 height 12
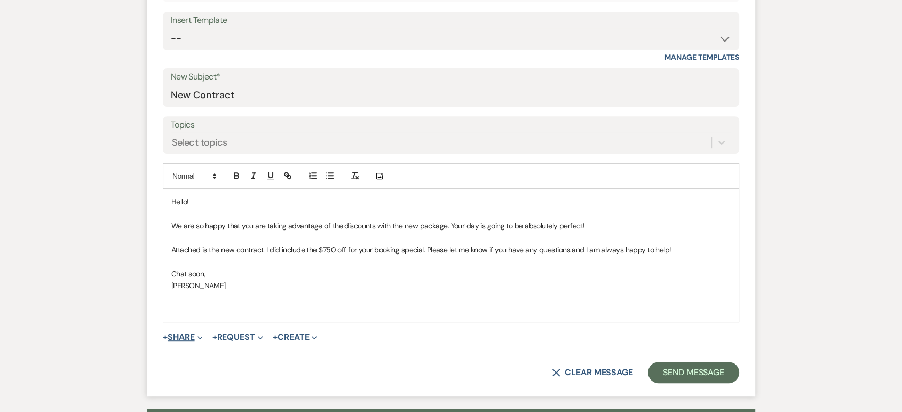
click at [200, 337] on icon "Expand" at bounding box center [200, 337] width 5 height 5
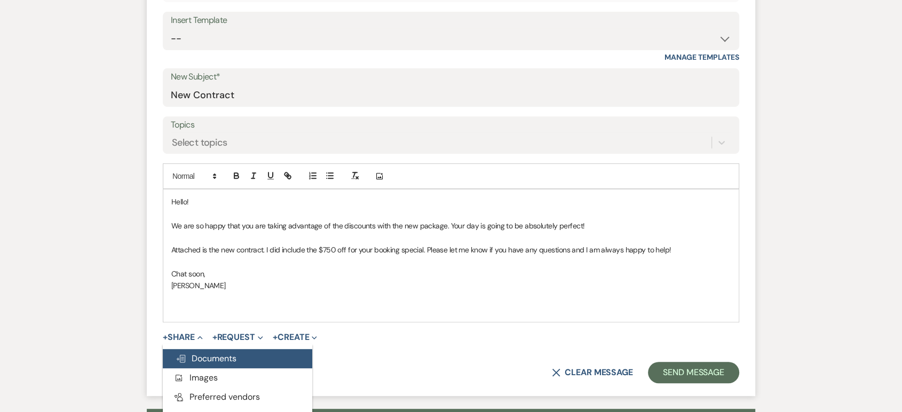
click at [214, 355] on span "Doc Upload Documents" at bounding box center [206, 358] width 61 height 11
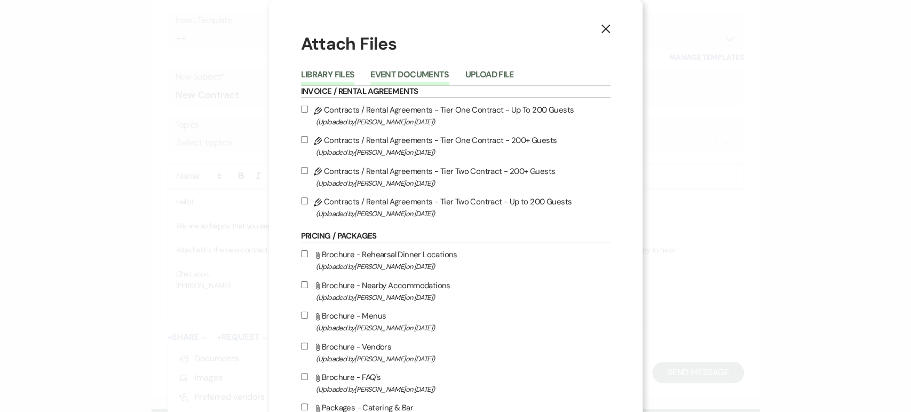
click at [374, 71] on button "Event Documents" at bounding box center [410, 77] width 78 height 15
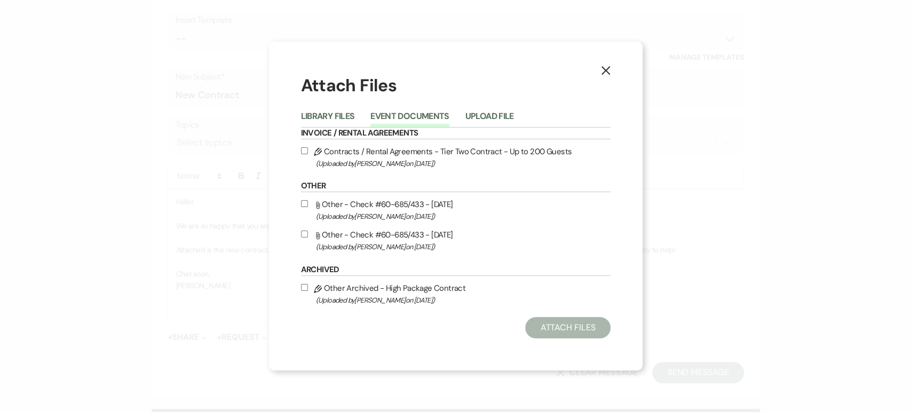
click at [337, 148] on label "Pencil Contracts / Rental Agreements - Tier Two Contract - Up to 200 Guests (Up…" at bounding box center [456, 157] width 310 height 25
click at [308, 148] on input "Pencil Contracts / Rental Agreements - Tier Two Contract - Up to 200 Guests (Up…" at bounding box center [304, 150] width 7 height 7
checkbox input "true"
click at [571, 324] on button "Attach Files" at bounding box center [567, 327] width 85 height 21
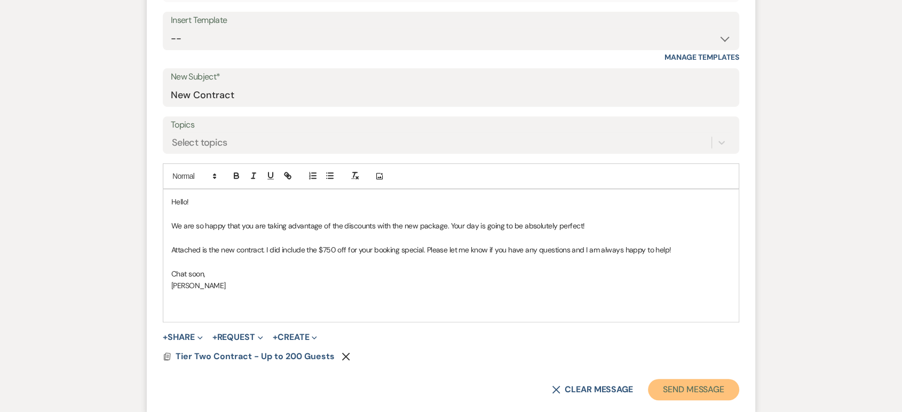
click at [684, 388] on button "Send Message" at bounding box center [693, 389] width 91 height 21
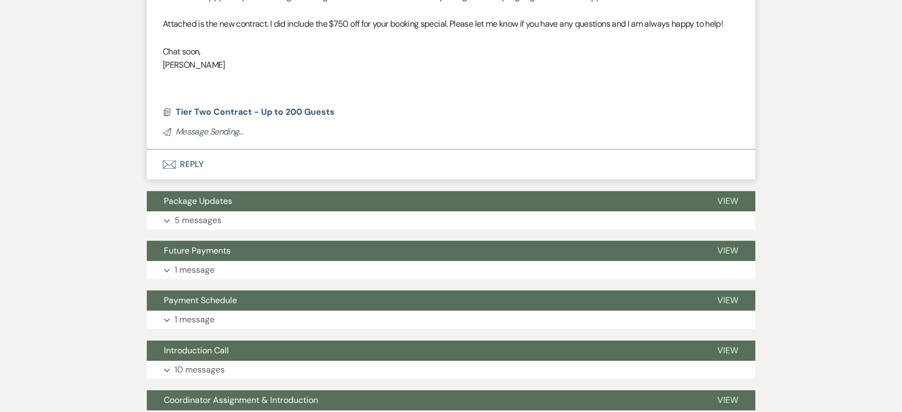
scroll to position [18, 0]
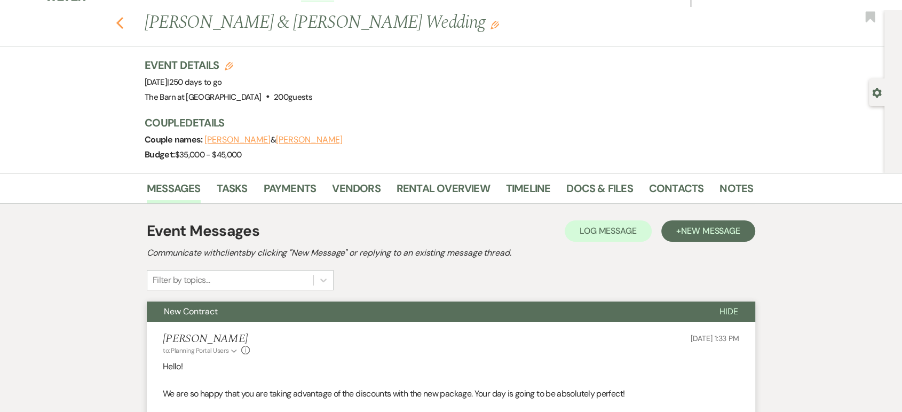
click at [121, 18] on icon "Previous" at bounding box center [120, 23] width 8 height 13
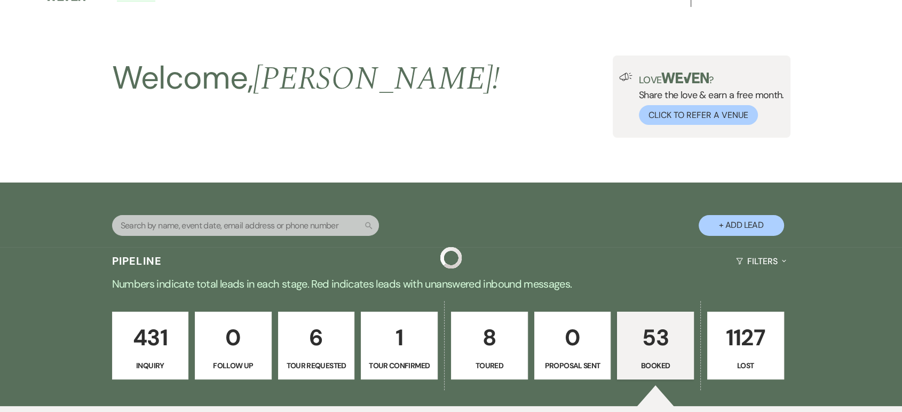
scroll to position [771, 0]
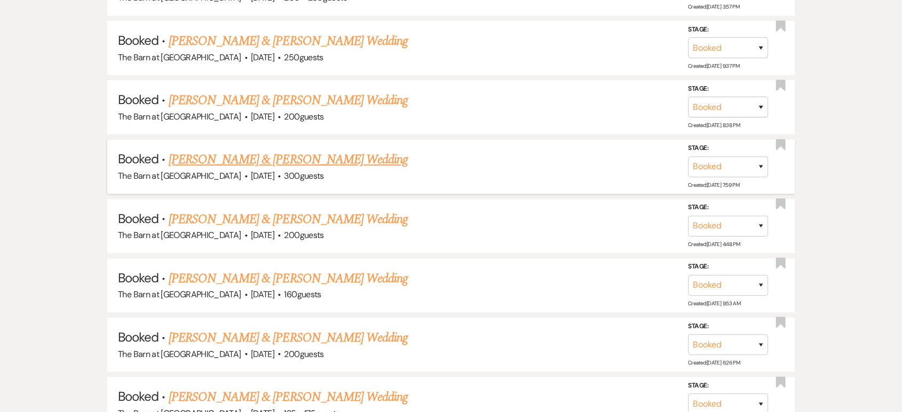
click at [247, 164] on link "[PERSON_NAME] & [PERSON_NAME] Wedding" at bounding box center [288, 159] width 239 height 19
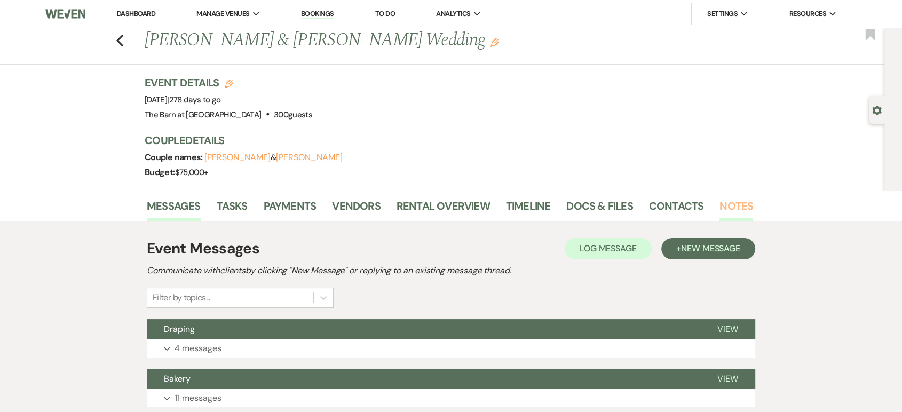
click at [735, 204] on link "Notes" at bounding box center [737, 209] width 34 height 23
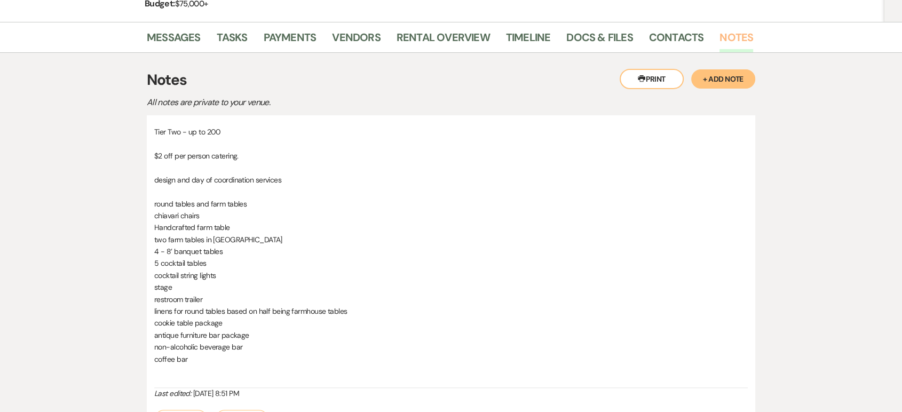
scroll to position [178, 0]
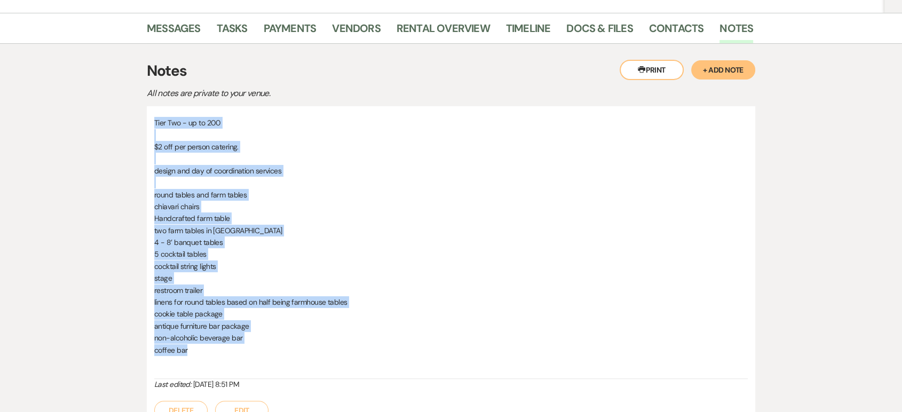
drag, startPoint x: 154, startPoint y: 120, endPoint x: 376, endPoint y: 347, distance: 318.3
click at [376, 347] on div "Tier Two - up to 200 $2 off per person catering. design and day of coordination…" at bounding box center [451, 248] width 594 height 262
copy div "Tier Two - up to 200 $2 off per person catering. design and day of coordination…"
click at [209, 325] on span "antique furniture bar package" at bounding box center [201, 326] width 95 height 10
drag, startPoint x: 194, startPoint y: 352, endPoint x: 146, endPoint y: 123, distance: 234.5
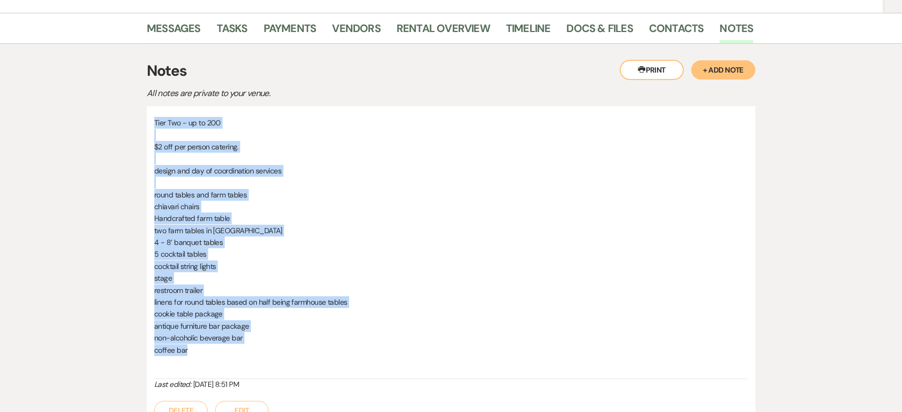
click at [146, 123] on div "Messages Tasks Payments Vendors Rental Overview Timeline Docs & Files Contacts …" at bounding box center [451, 321] width 902 height 617
click at [286, 235] on p "two farm tables in [GEOGRAPHIC_DATA]" at bounding box center [451, 231] width 594 height 12
click at [246, 406] on button "Edit" at bounding box center [241, 410] width 53 height 19
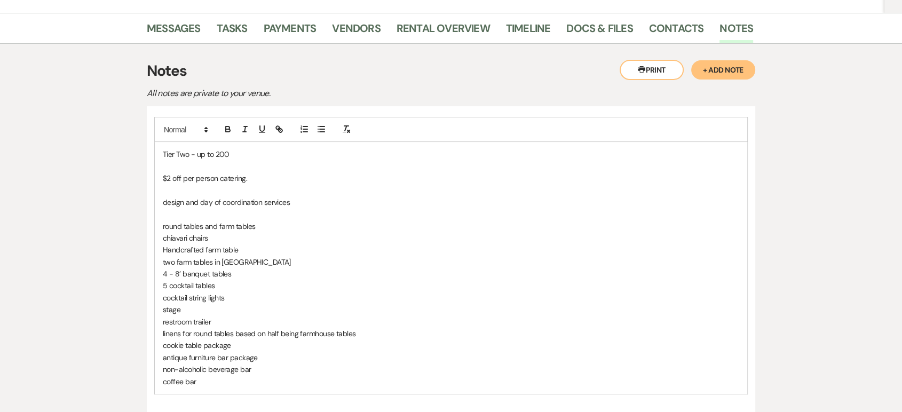
click at [215, 356] on p "antique furniture bar package" at bounding box center [451, 358] width 577 height 12
click at [219, 357] on p "antique furniture bar package" at bounding box center [451, 358] width 577 height 12
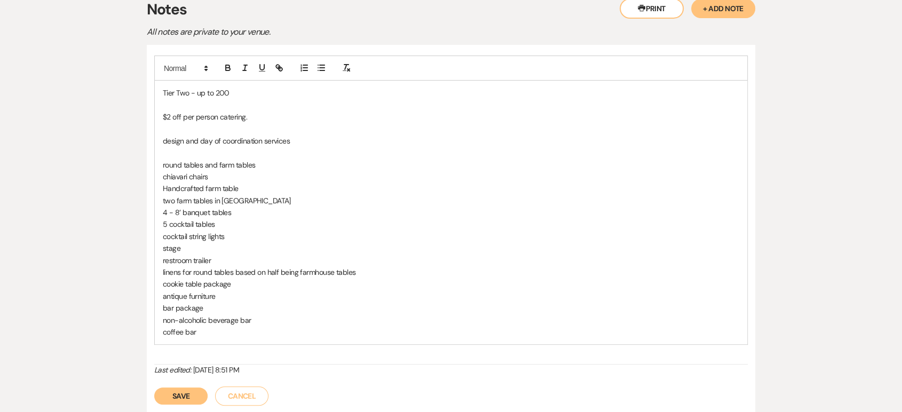
scroll to position [296, 0]
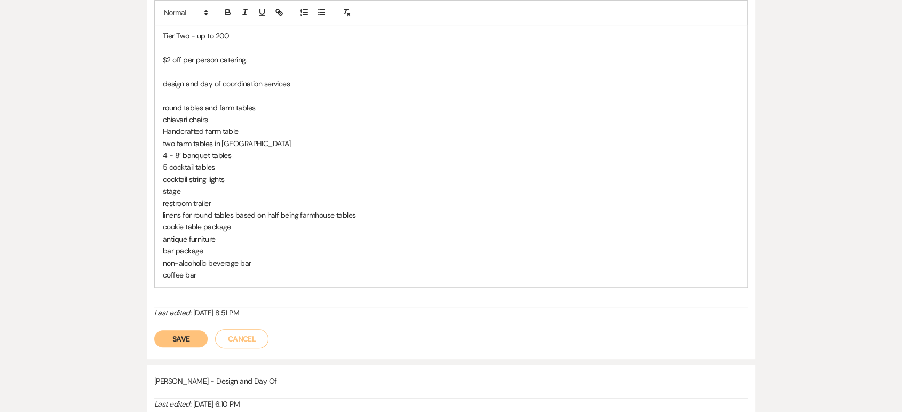
click at [194, 332] on button "Save" at bounding box center [180, 338] width 53 height 17
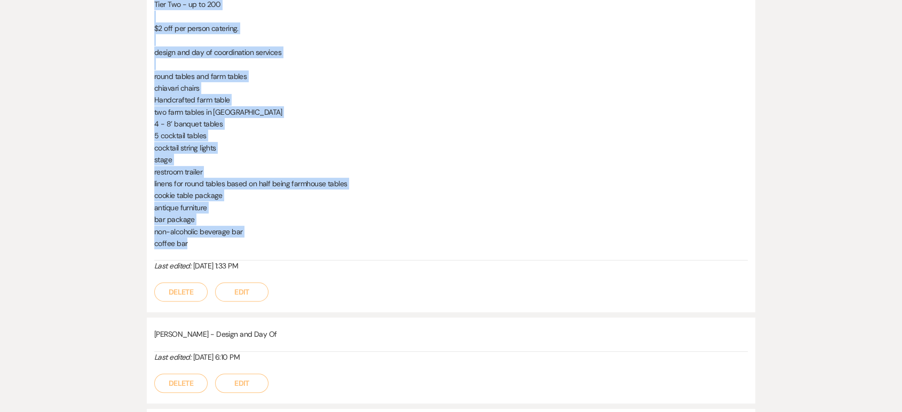
scroll to position [0, 0]
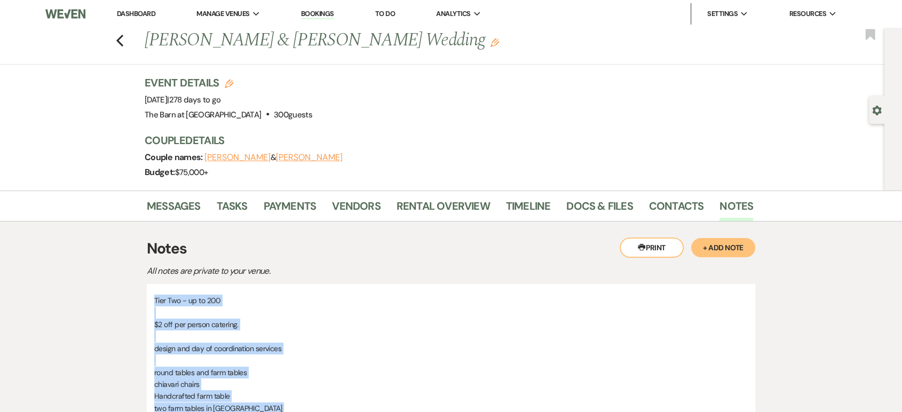
drag, startPoint x: 193, startPoint y: 241, endPoint x: 153, endPoint y: 287, distance: 61.3
copy div "Tier Two - up to 200 $2 off per person catering. design and day of coordination…"
click at [124, 33] on button "Previous" at bounding box center [120, 39] width 8 height 15
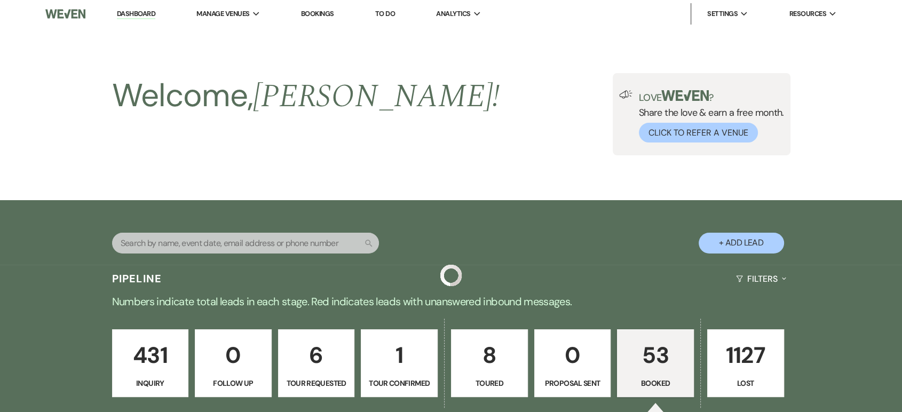
scroll to position [771, 0]
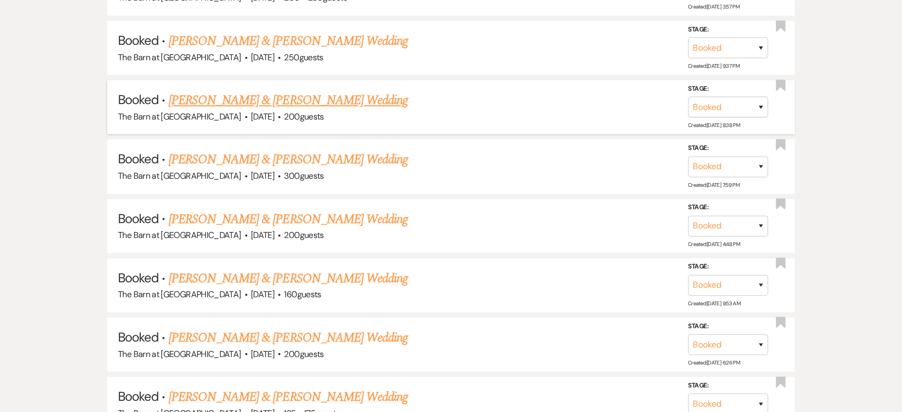
click at [325, 99] on link "[PERSON_NAME] & [PERSON_NAME] Wedding" at bounding box center [288, 100] width 239 height 19
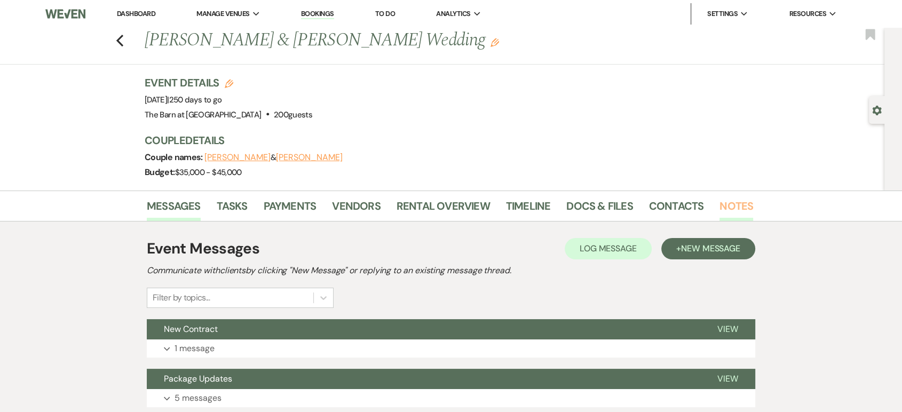
click at [725, 203] on link "Notes" at bounding box center [737, 209] width 34 height 23
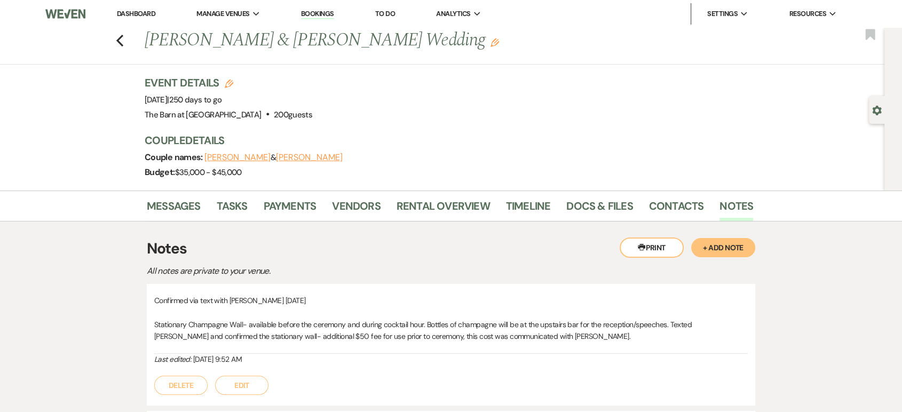
click at [716, 251] on button "+ Add Note" at bounding box center [723, 247] width 64 height 19
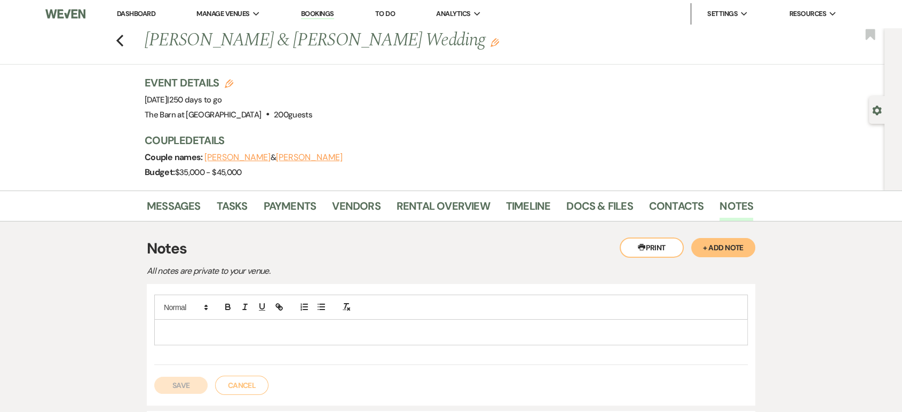
click at [236, 329] on p at bounding box center [451, 332] width 577 height 12
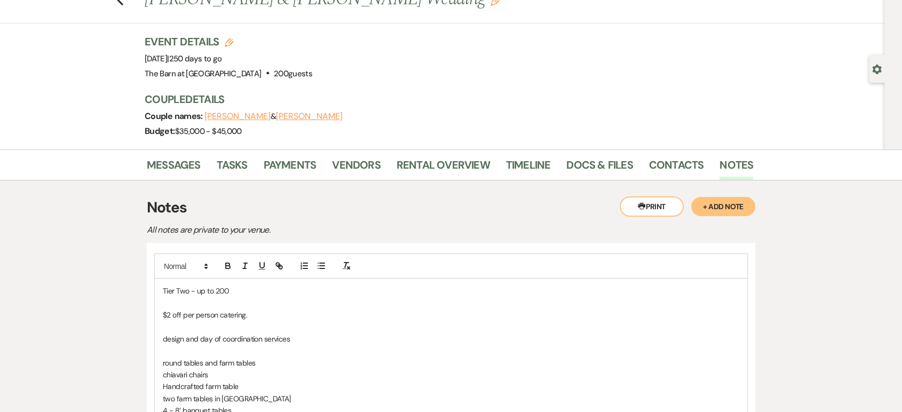
scroll to position [59, 0]
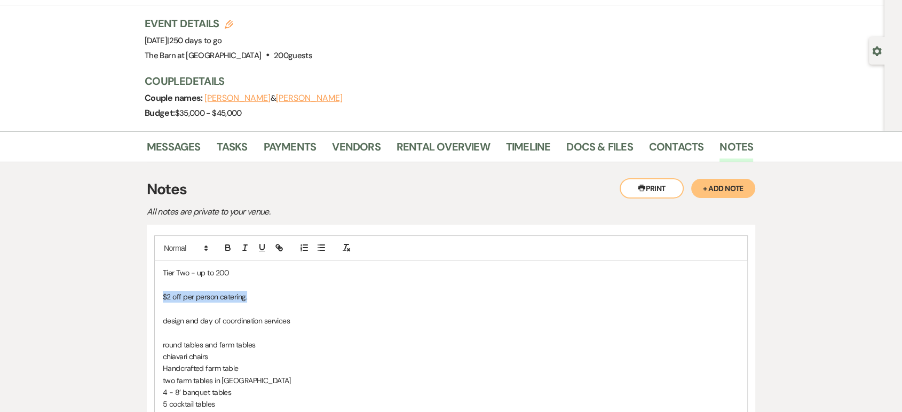
drag, startPoint x: 255, startPoint y: 296, endPoint x: 154, endPoint y: 292, distance: 101.5
click at [154, 292] on div "Tier Two - up to 200 $2 off per person catering. design and day of coordination…" at bounding box center [451, 411] width 609 height 373
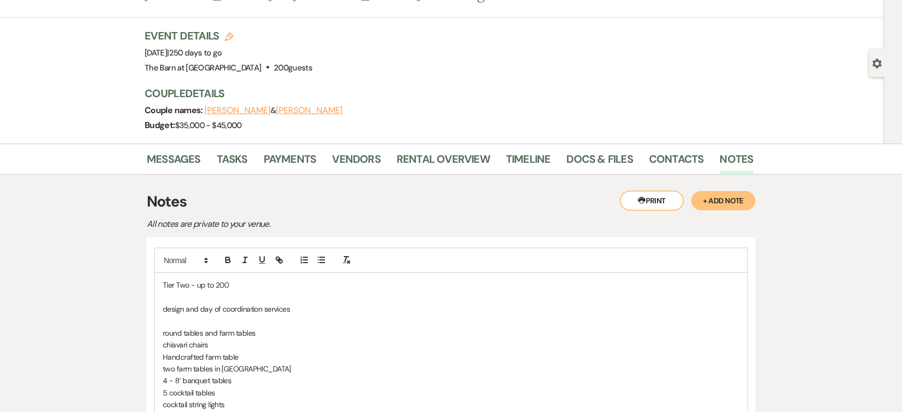
scroll to position [285, 0]
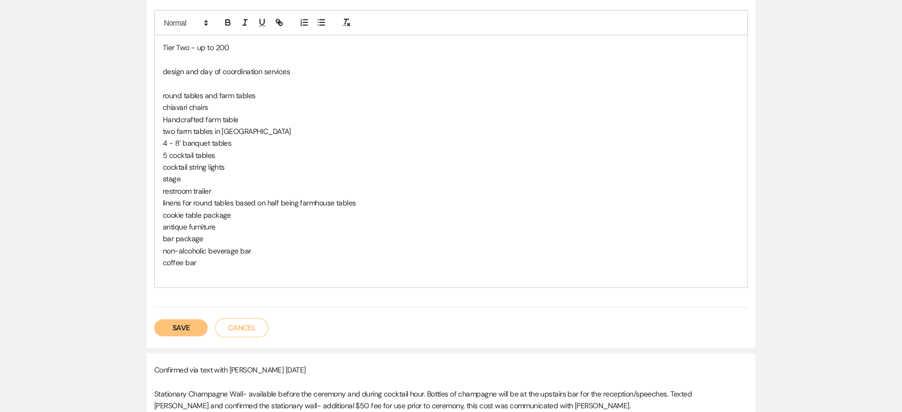
click at [187, 325] on button "Save" at bounding box center [180, 327] width 53 height 17
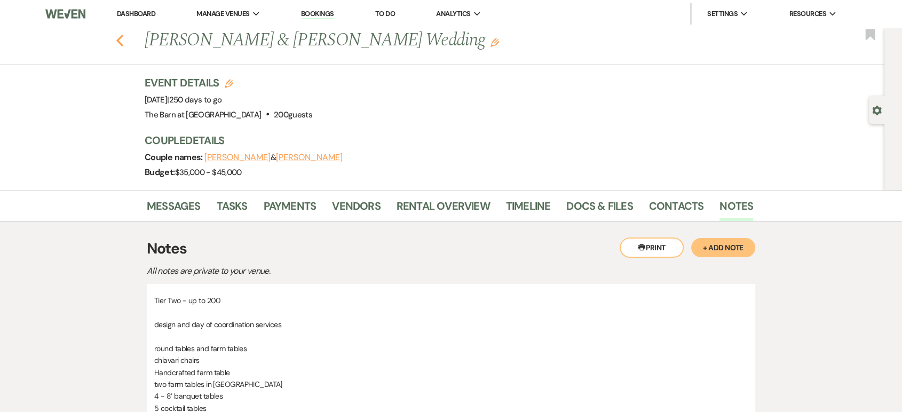
click at [123, 37] on use "button" at bounding box center [119, 41] width 7 height 12
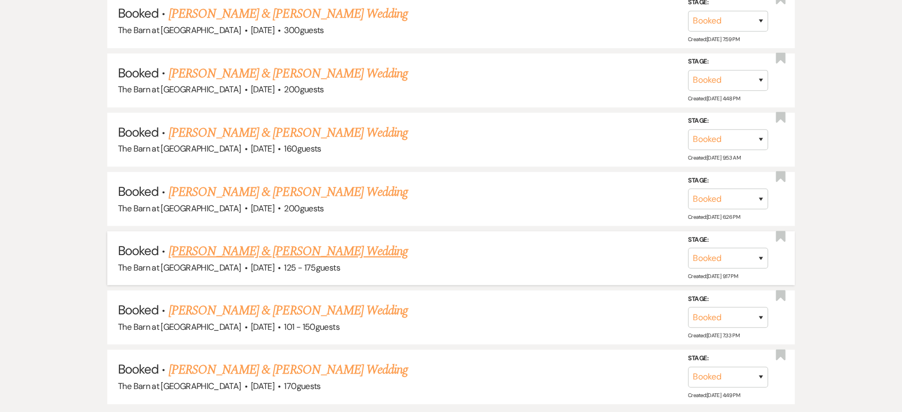
scroll to position [949, 0]
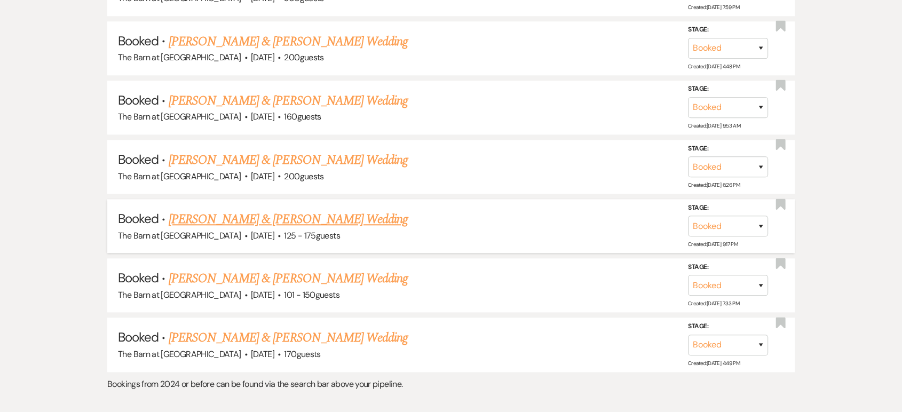
click at [312, 214] on link "[PERSON_NAME] & [PERSON_NAME] Wedding" at bounding box center [288, 219] width 239 height 19
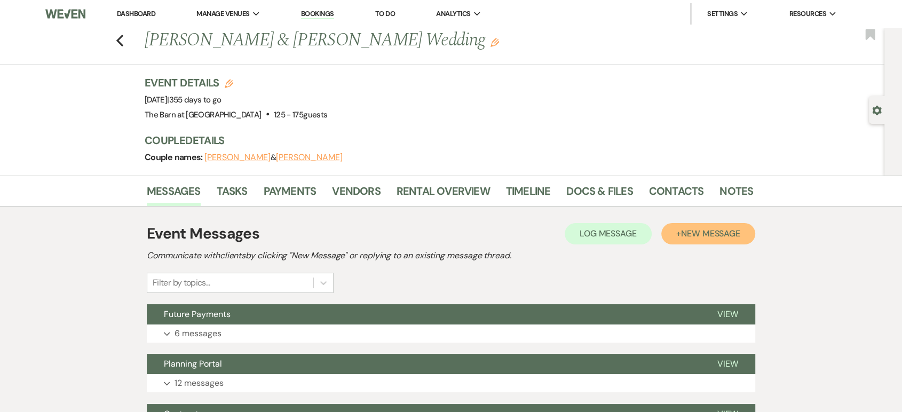
click at [719, 234] on span "New Message" at bounding box center [710, 233] width 59 height 11
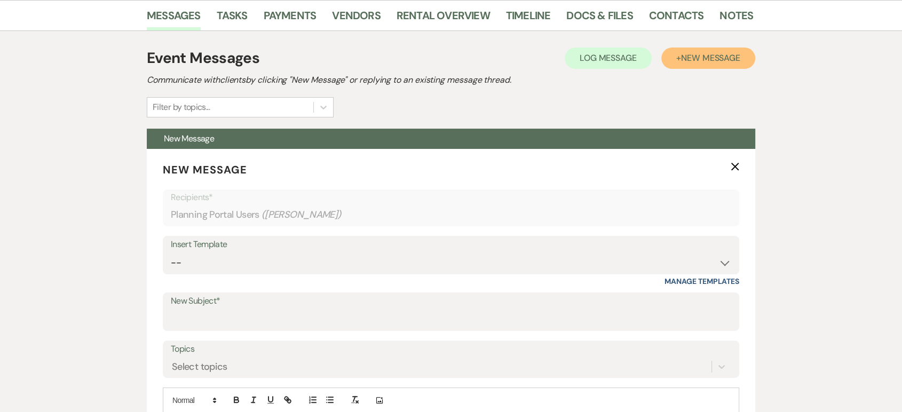
scroll to position [178, 0]
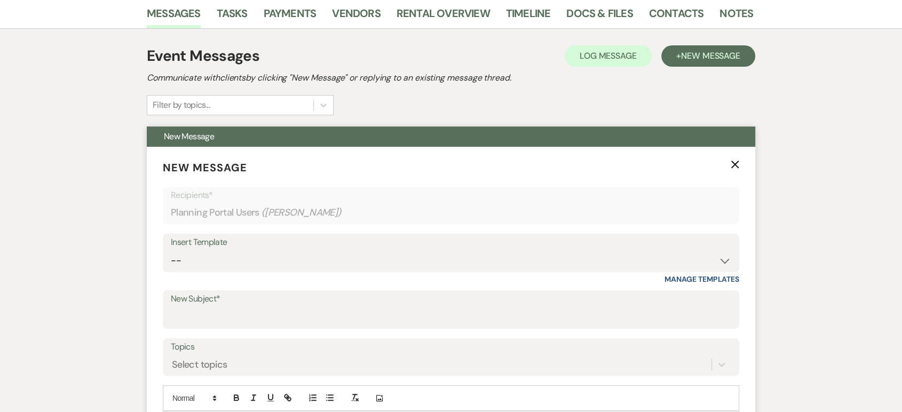
click at [346, 248] on div "Insert Template" at bounding box center [451, 242] width 561 height 15
click at [346, 255] on select "-- Weven Planning Portal Introduction (Booked Events) Follow Up Not Available 2…" at bounding box center [451, 260] width 561 height 21
select select "6085"
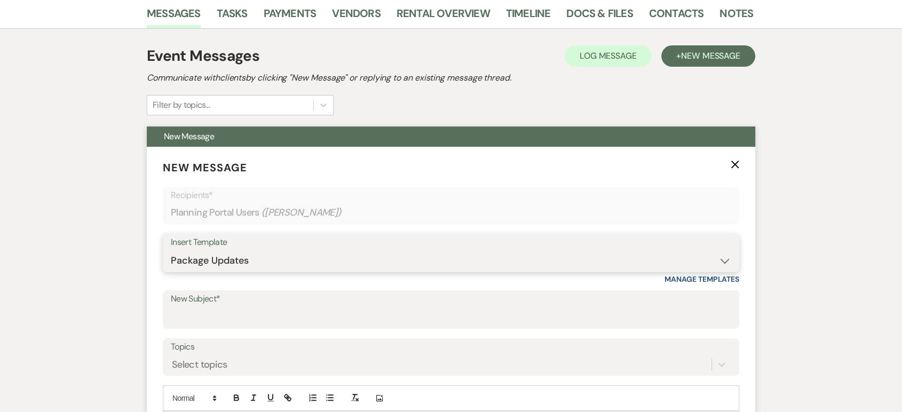
click at [171, 250] on select "-- Weven Planning Portal Introduction (Booked Events) Follow Up Not Available 2…" at bounding box center [451, 260] width 561 height 21
type input "Package Updates"
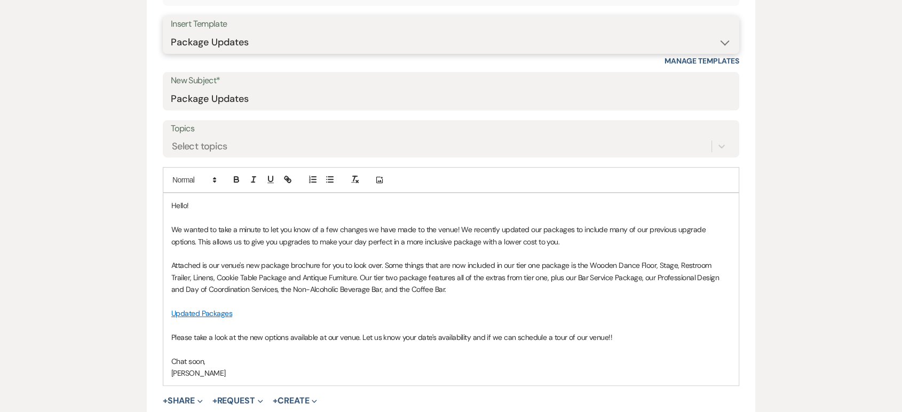
scroll to position [474, 0]
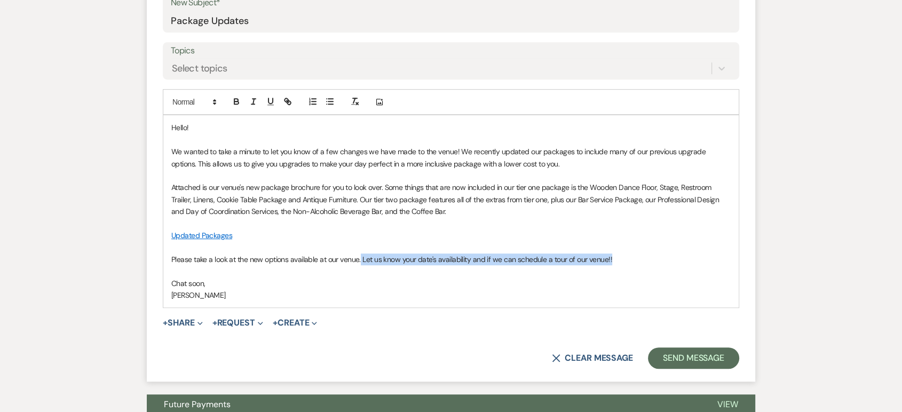
drag, startPoint x: 360, startPoint y: 261, endPoint x: 618, endPoint y: 259, distance: 258.4
click at [618, 259] on p "Please take a look at the new options available at our venue. Let us know your …" at bounding box center [451, 260] width 560 height 12
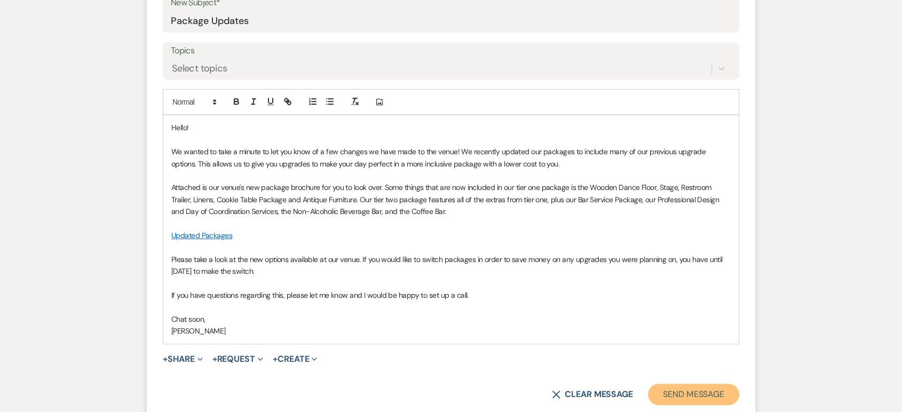
click at [669, 395] on button "Send Message" at bounding box center [693, 394] width 91 height 21
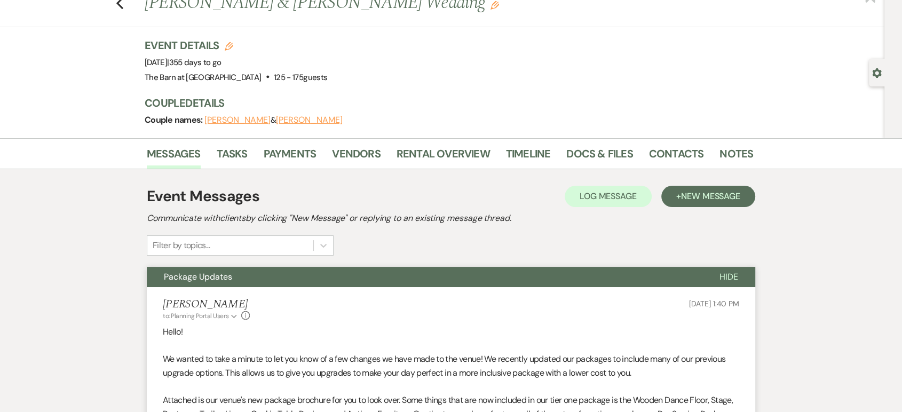
scroll to position [0, 0]
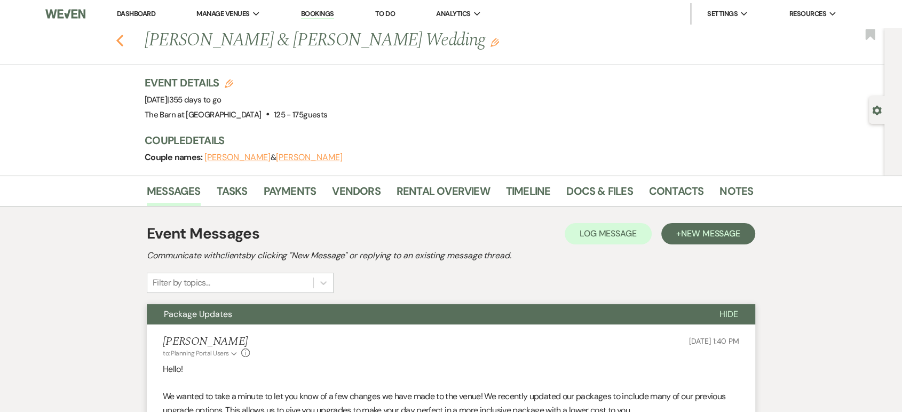
click at [124, 43] on icon "Previous" at bounding box center [120, 40] width 8 height 13
